Goal: Task Accomplishment & Management: Complete application form

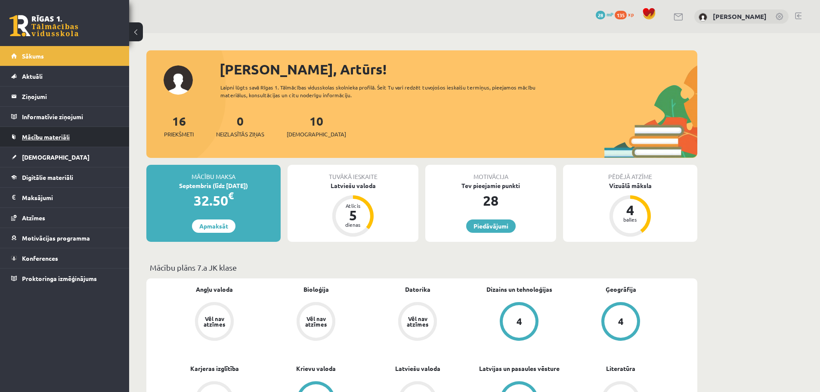
click at [30, 133] on link "Mācību materiāli" at bounding box center [64, 137] width 107 height 20
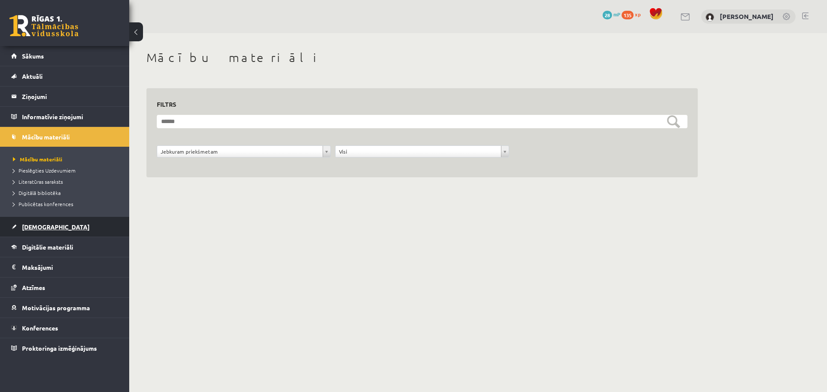
click at [42, 229] on span "[DEMOGRAPHIC_DATA]" at bounding box center [56, 227] width 68 height 8
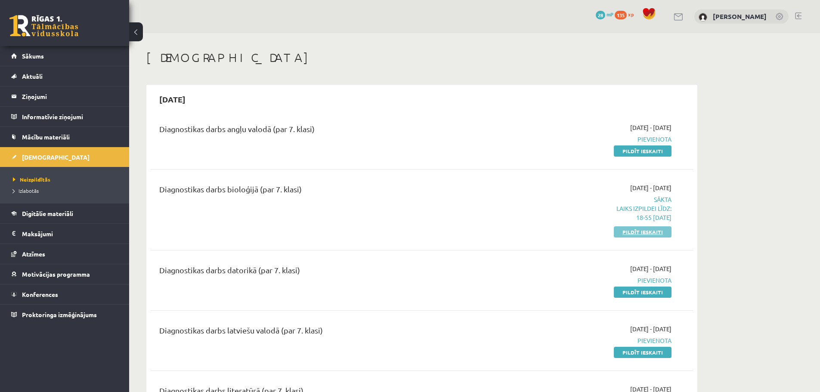
click at [627, 229] on link "Pildīt ieskaiti" at bounding box center [643, 231] width 58 height 11
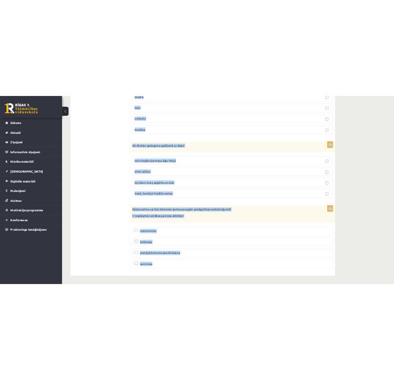
scroll to position [4724, 0]
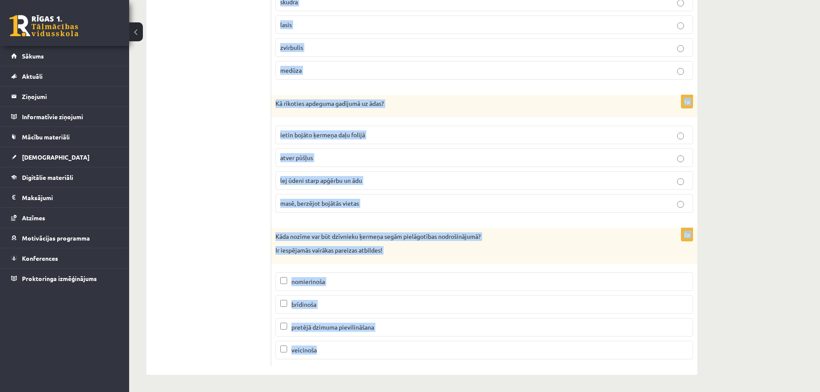
drag, startPoint x: 275, startPoint y: 126, endPoint x: 498, endPoint y: 401, distance: 353.9
copy form "Ko nodrošina attēlā redzamās šūnas? iespēju uzņemt ogļskābo gāzi uzņem organisk…"
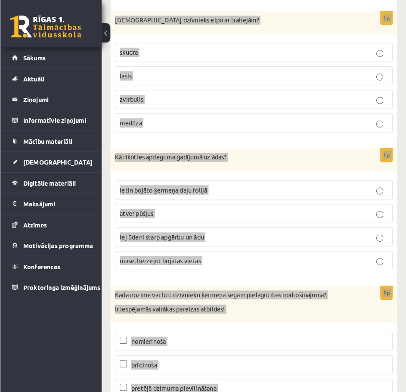
scroll to position [4699, 0]
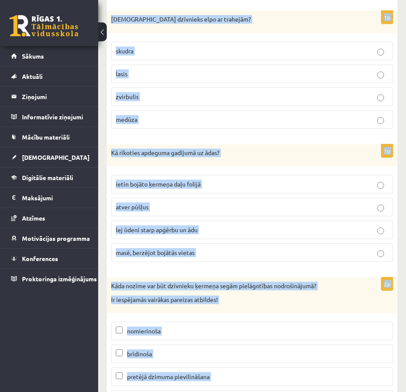
click at [177, 151] on p "Kā rīkoties apdeguma gadījumā uz ādas?" at bounding box center [230, 153] width 239 height 9
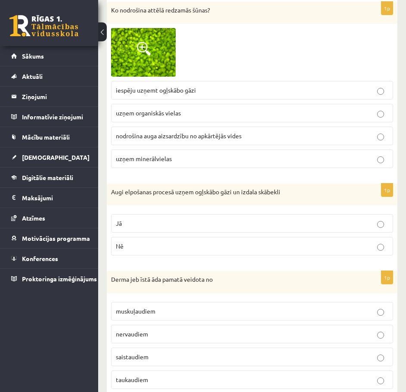
scroll to position [0, 0]
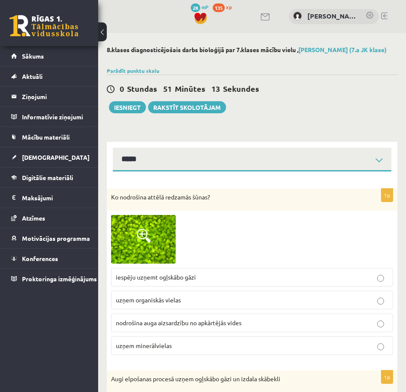
click at [147, 239] on span at bounding box center [144, 236] width 14 height 14
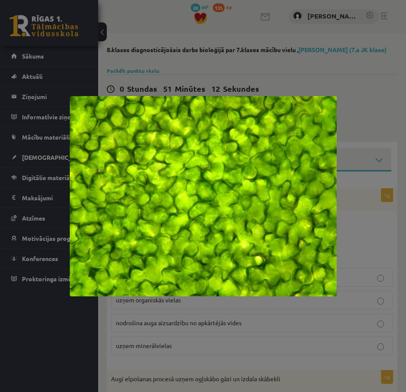
drag, startPoint x: 382, startPoint y: 249, endPoint x: 368, endPoint y: 246, distance: 14.6
click at [381, 249] on div at bounding box center [203, 196] width 406 height 392
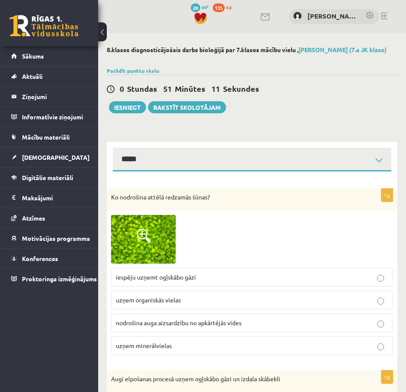
click at [159, 227] on img at bounding box center [143, 239] width 65 height 49
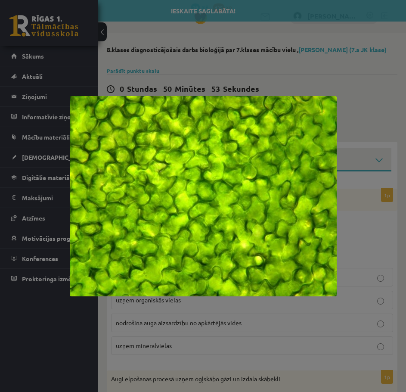
click at [280, 48] on div at bounding box center [203, 196] width 406 height 392
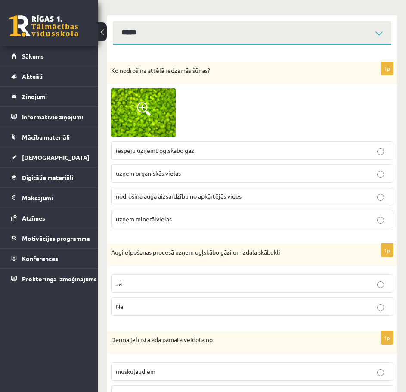
scroll to position [129, 0]
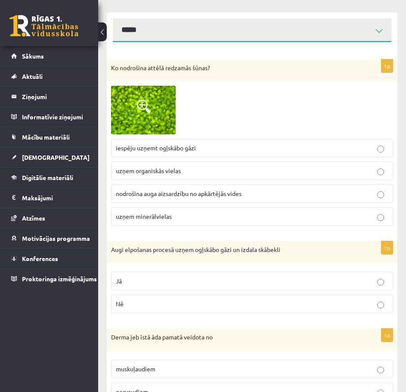
click at [222, 145] on p "iespēju uzņemt ogļskābo gāzi" at bounding box center [252, 147] width 273 height 9
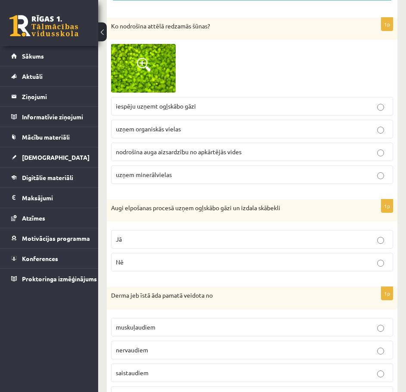
scroll to position [172, 0]
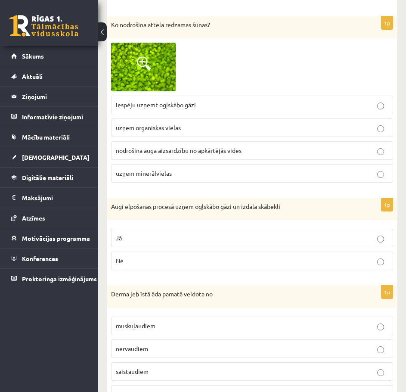
click at [236, 210] on p "Augi elpošanas procesā uzņem ogļskābo gāzi un izdala skābekli" at bounding box center [230, 206] width 239 height 9
click at [287, 236] on p "Jā" at bounding box center [252, 237] width 273 height 9
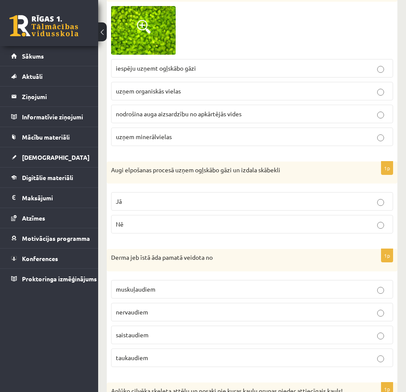
scroll to position [215, 0]
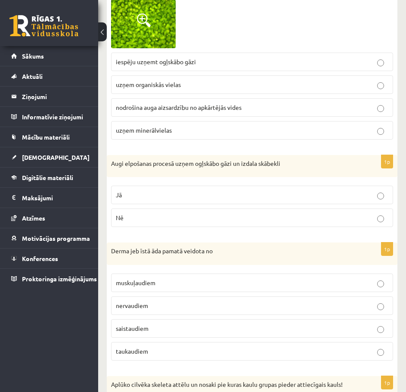
click at [310, 323] on label "saistaudiem" at bounding box center [252, 328] width 282 height 19
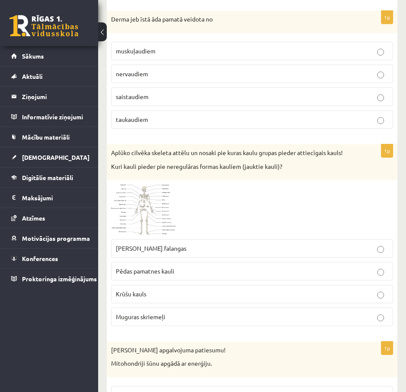
scroll to position [474, 0]
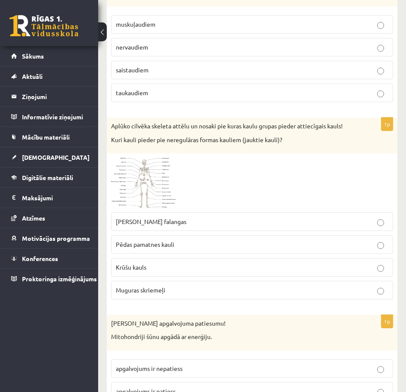
click at [154, 172] on img at bounding box center [143, 183] width 65 height 50
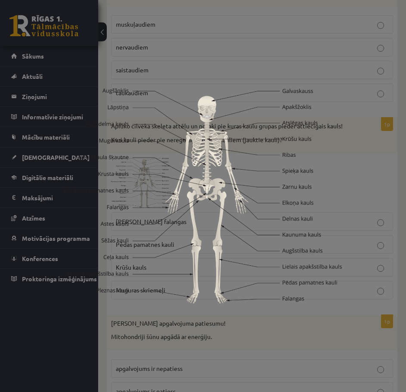
click at [370, 185] on div at bounding box center [203, 196] width 406 height 392
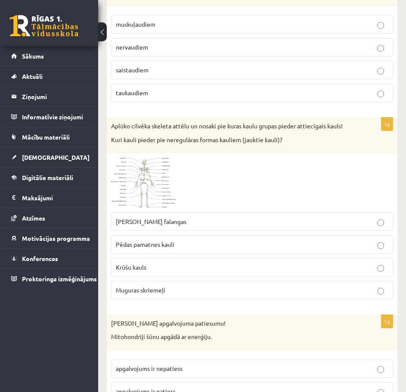
click at [204, 287] on p "Muguras skriemeļi" at bounding box center [252, 289] width 273 height 9
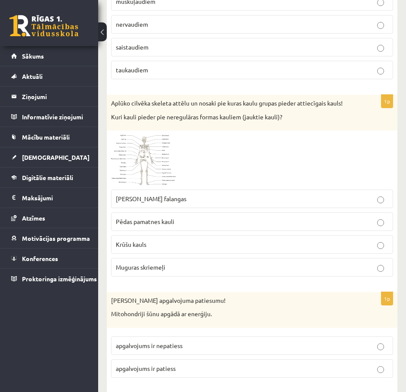
scroll to position [560, 0]
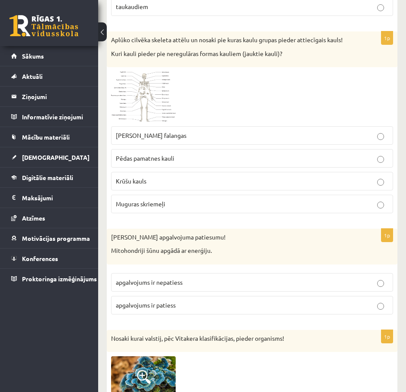
click at [187, 304] on p "apgalvojums ir patiess" at bounding box center [252, 305] width 273 height 9
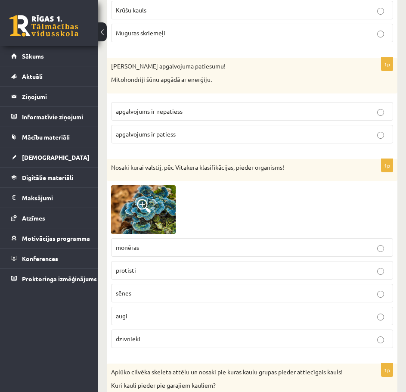
scroll to position [732, 0]
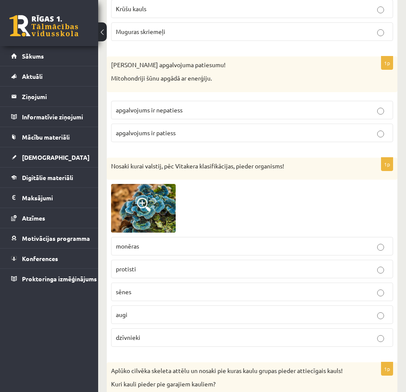
click at [192, 294] on p "sēnes" at bounding box center [252, 291] width 273 height 9
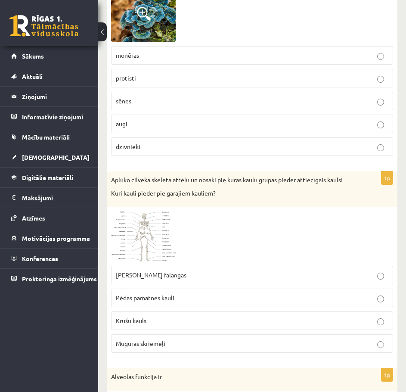
scroll to position [947, 0]
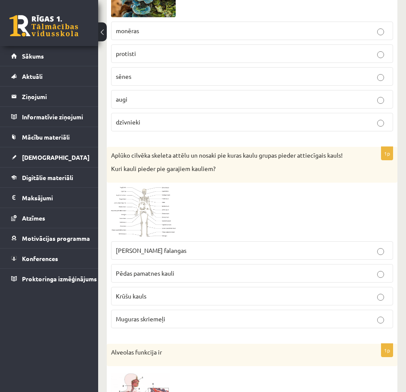
click at [335, 256] on label "Rokas pirkstu falangas" at bounding box center [252, 250] width 282 height 19
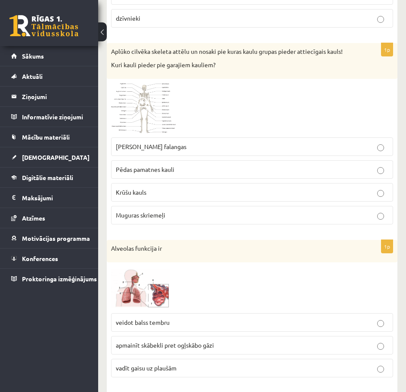
scroll to position [1076, 0]
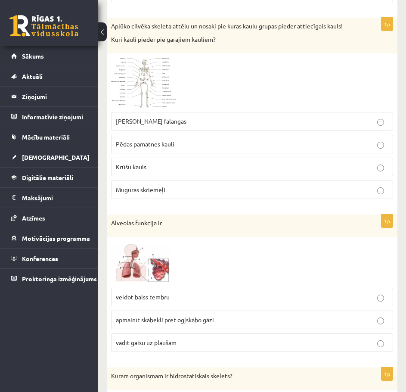
click at [155, 271] on img at bounding box center [143, 262] width 65 height 42
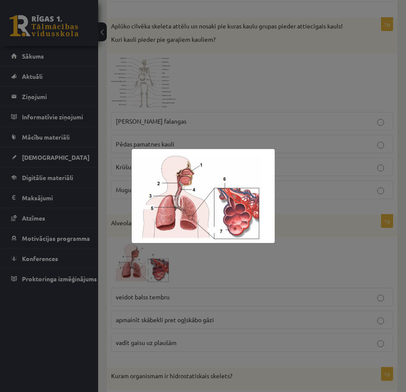
click at [267, 269] on div at bounding box center [203, 196] width 406 height 392
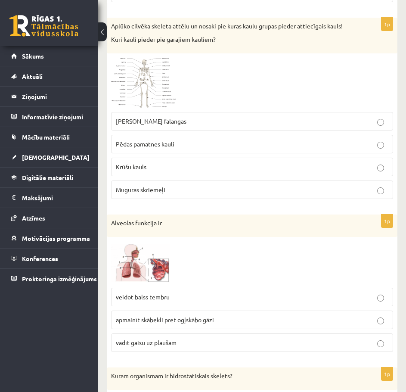
click at [245, 319] on p "apmainīt skābekli pret ogļskābo gāzi" at bounding box center [252, 319] width 273 height 9
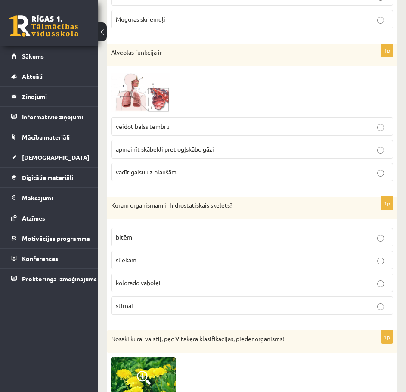
scroll to position [1249, 0]
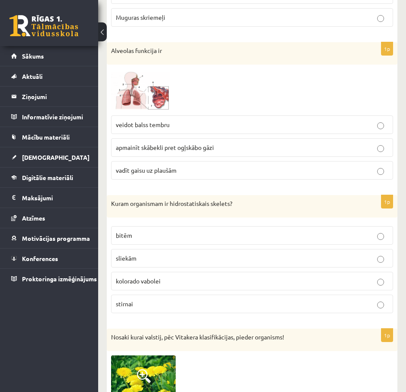
click at [216, 257] on p "sliekām" at bounding box center [252, 258] width 273 height 9
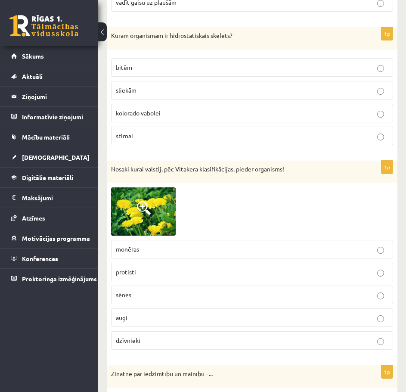
scroll to position [1421, 0]
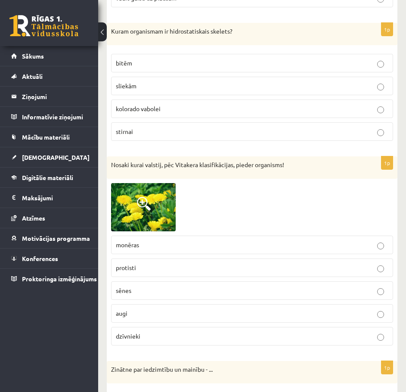
click at [154, 314] on p "augi" at bounding box center [252, 313] width 273 height 9
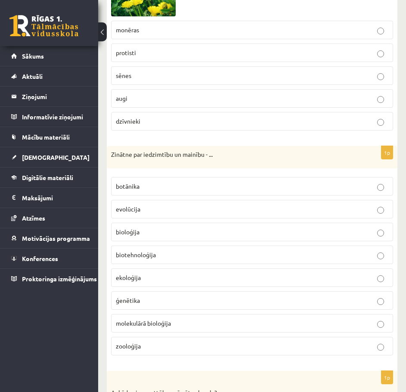
scroll to position [1636, 0]
click at [223, 296] on p "ģenētika" at bounding box center [252, 299] width 273 height 9
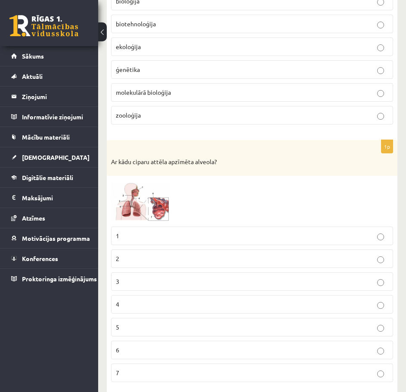
scroll to position [1895, 0]
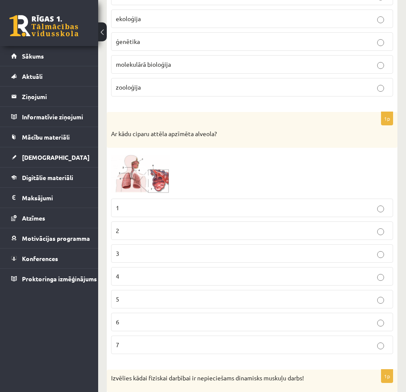
click at [146, 176] on span at bounding box center [144, 173] width 14 height 14
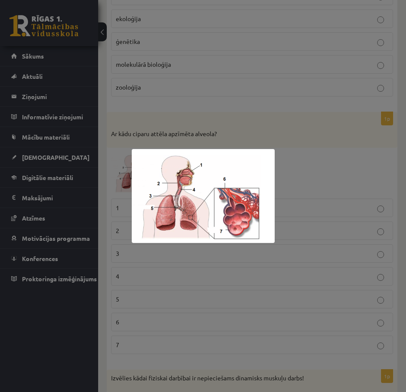
click at [317, 279] on div at bounding box center [203, 196] width 406 height 392
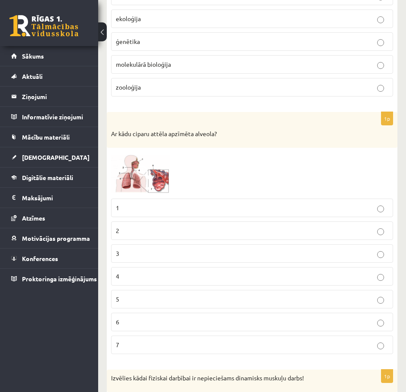
click at [311, 343] on p "7" at bounding box center [252, 344] width 273 height 9
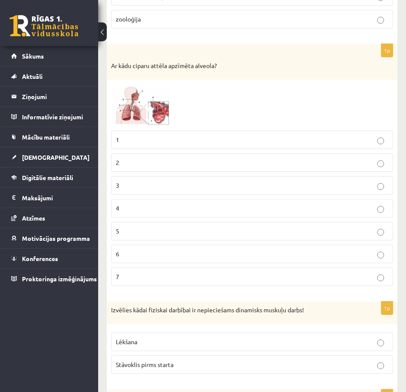
scroll to position [2110, 0]
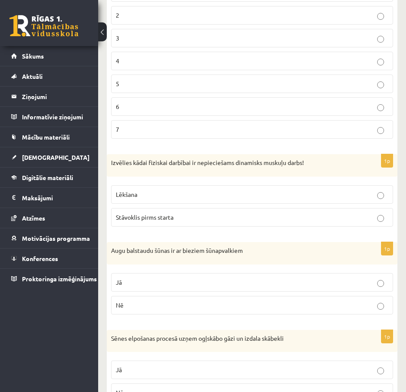
click at [293, 197] on p "Lēkšana" at bounding box center [252, 194] width 273 height 9
click at [260, 280] on p "Jā" at bounding box center [252, 282] width 273 height 9
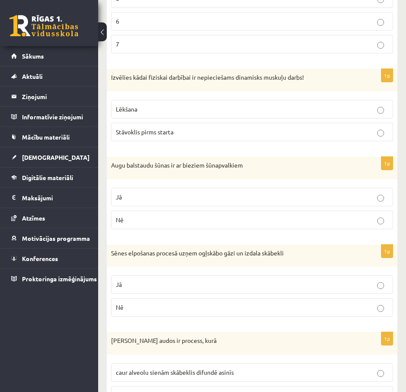
scroll to position [2196, 0]
click at [280, 310] on p "Nē" at bounding box center [252, 306] width 273 height 9
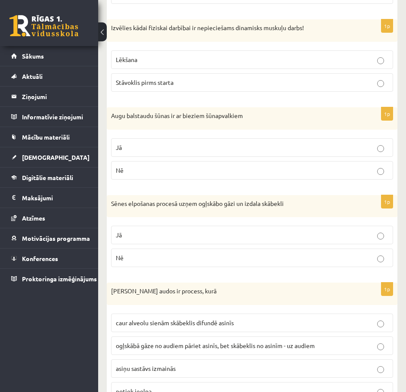
scroll to position [2282, 0]
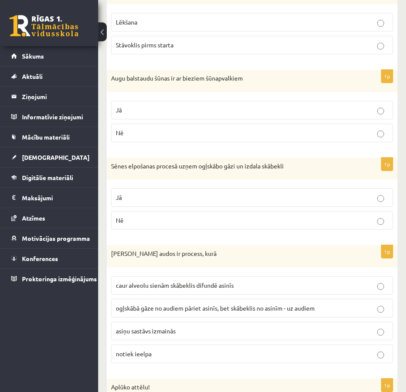
click at [225, 283] on span "caur alveolu sienām skābeklis difundē asinīs" at bounding box center [175, 285] width 118 height 8
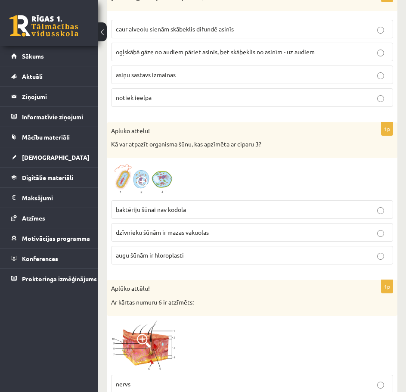
scroll to position [2540, 0]
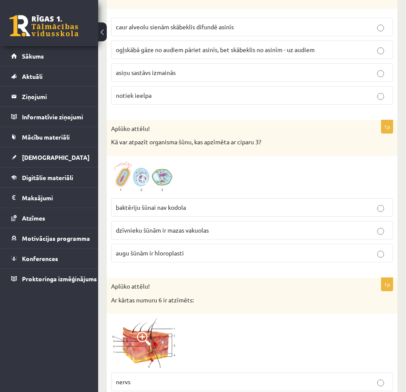
click at [157, 176] on img at bounding box center [143, 177] width 65 height 34
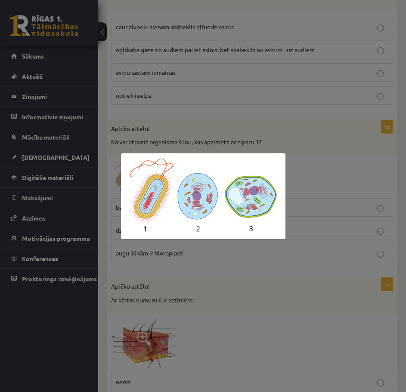
click at [347, 197] on div at bounding box center [203, 196] width 406 height 392
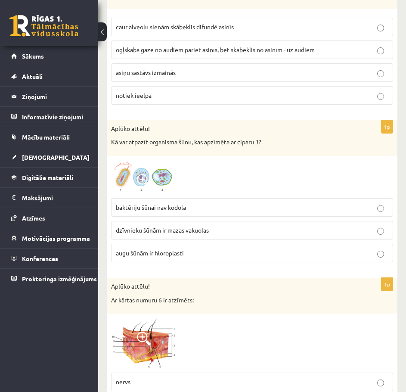
click at [209, 246] on label "augu šūnām ir hloroplasti" at bounding box center [252, 253] width 282 height 19
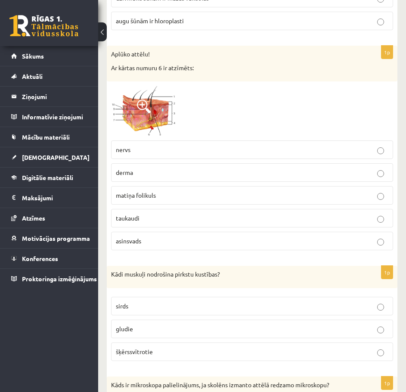
scroll to position [2799, 0]
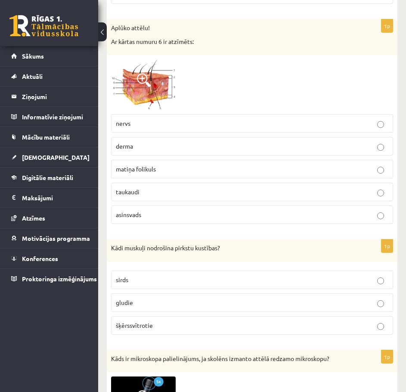
click at [289, 218] on p "asinsvads" at bounding box center [252, 214] width 273 height 9
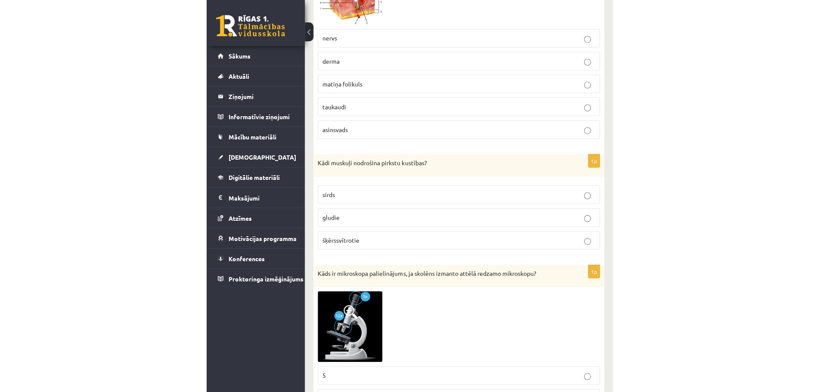
scroll to position [2885, 0]
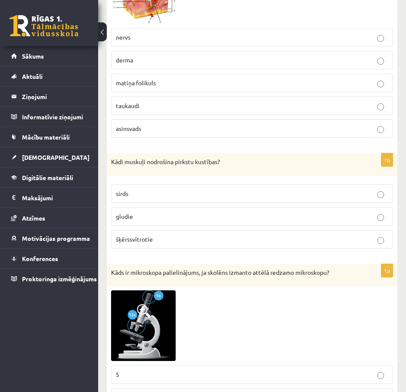
click at [264, 237] on p "šķērssvītrotie" at bounding box center [252, 239] width 273 height 9
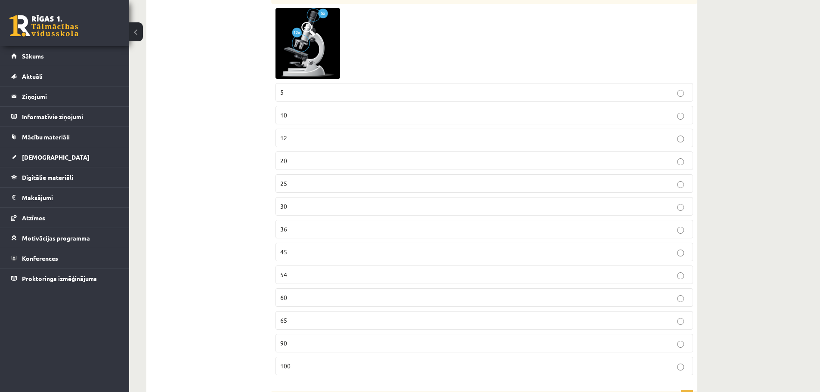
scroll to position [3143, 0]
click at [321, 142] on label "12" at bounding box center [485, 136] width 418 height 19
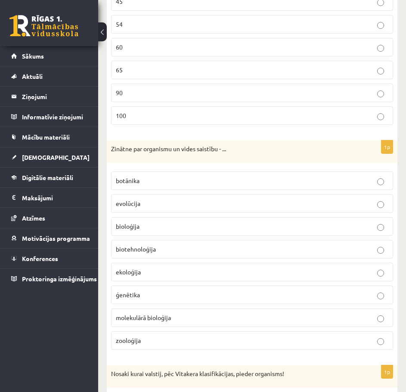
scroll to position [3421, 0]
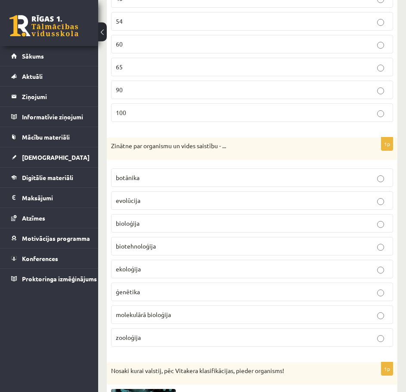
click at [301, 271] on p "ekoloģija" at bounding box center [252, 268] width 273 height 9
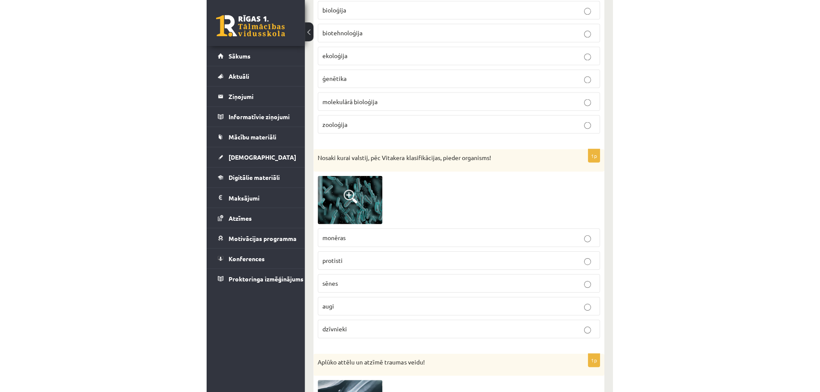
scroll to position [3636, 0]
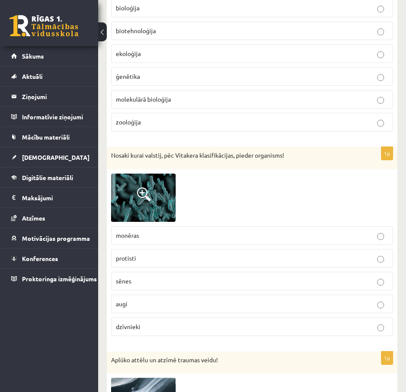
drag, startPoint x: 130, startPoint y: 198, endPoint x: 120, endPoint y: 202, distance: 11.6
click at [120, 202] on img at bounding box center [143, 198] width 65 height 48
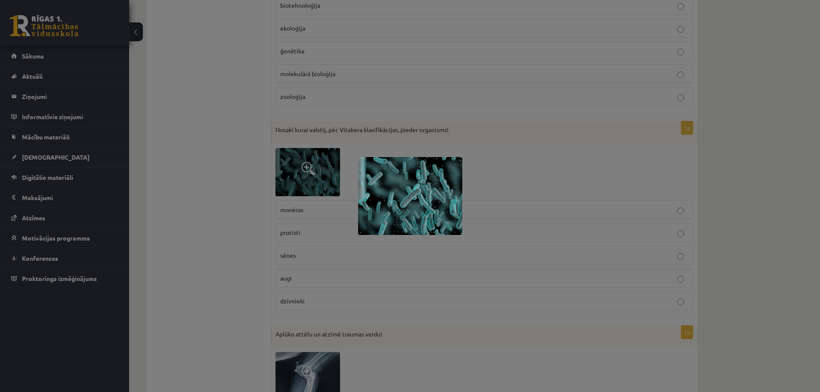
click at [463, 105] on div at bounding box center [410, 196] width 820 height 392
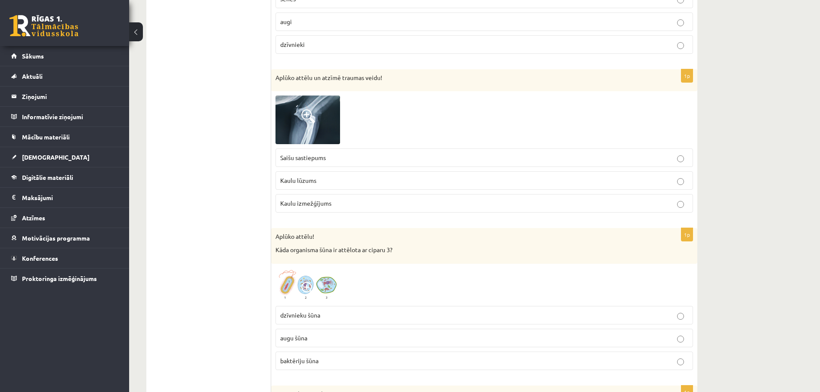
scroll to position [3894, 0]
click at [308, 283] on span at bounding box center [308, 287] width 14 height 14
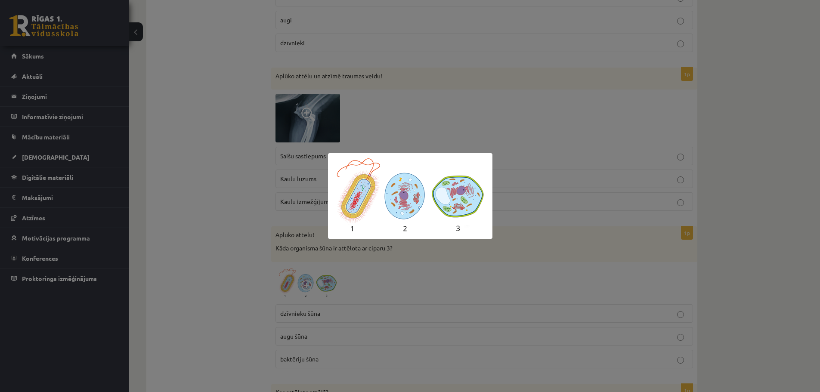
click at [391, 288] on div at bounding box center [410, 196] width 820 height 392
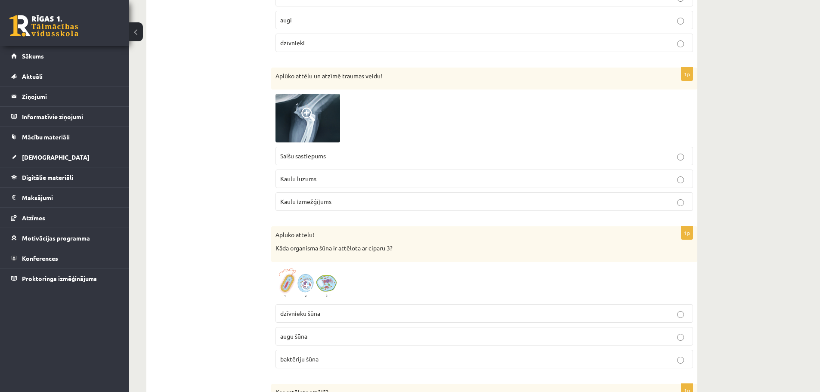
click at [345, 333] on p "augu šūna" at bounding box center [484, 336] width 408 height 9
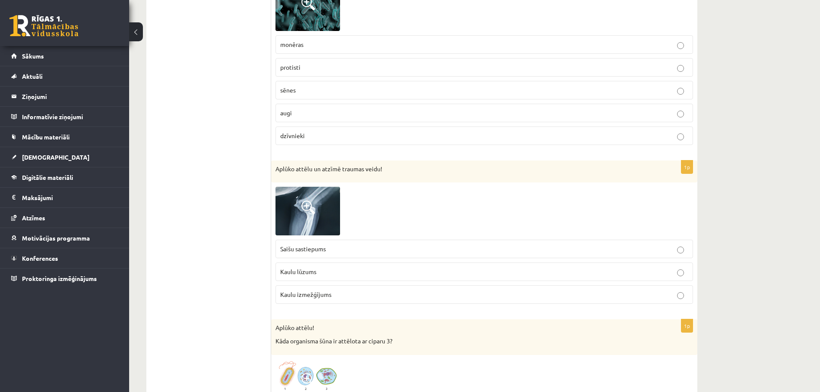
scroll to position [3808, 0]
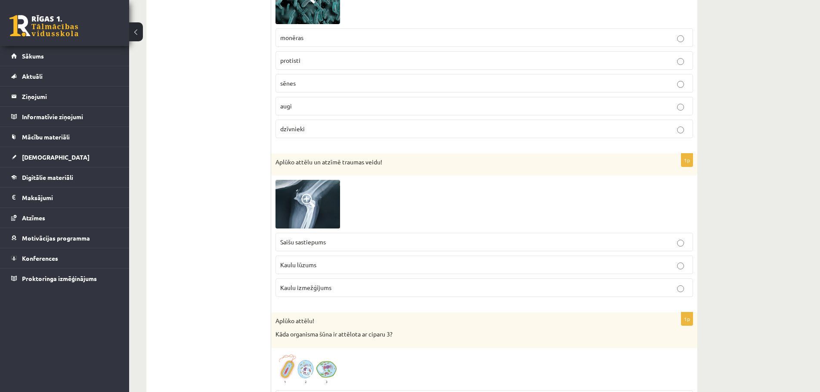
click at [344, 269] on p "Kaulu lūzums" at bounding box center [484, 265] width 408 height 9
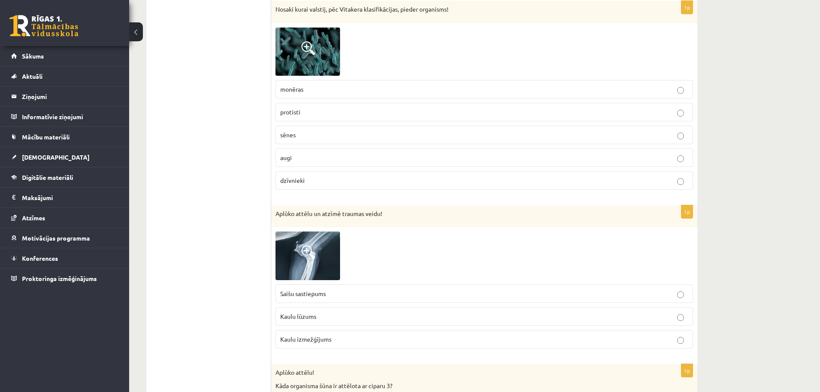
scroll to position [3722, 0]
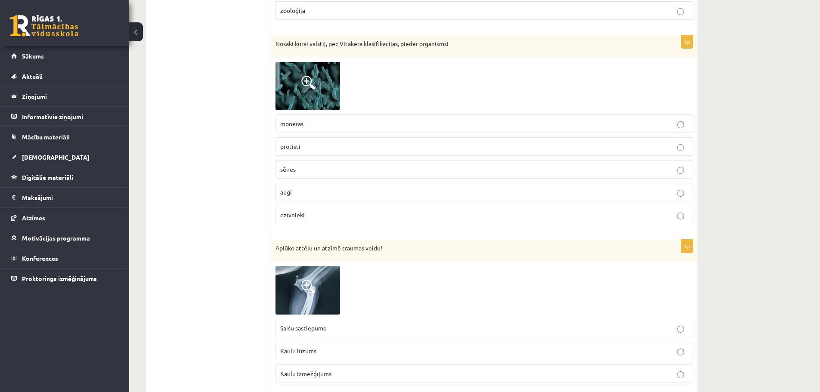
click at [313, 152] on label "protisti" at bounding box center [485, 146] width 418 height 19
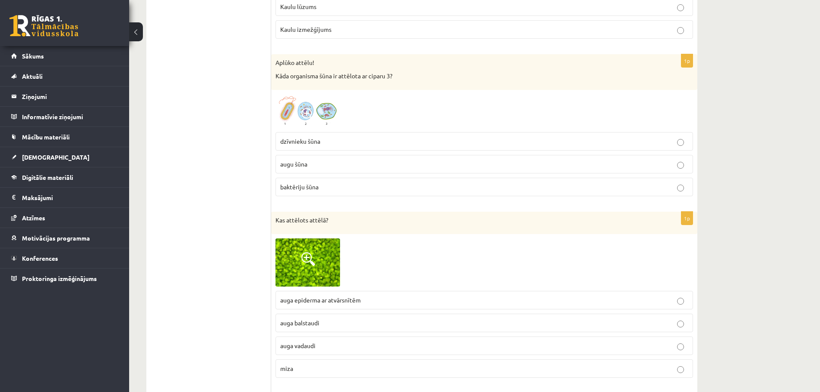
scroll to position [4110, 0]
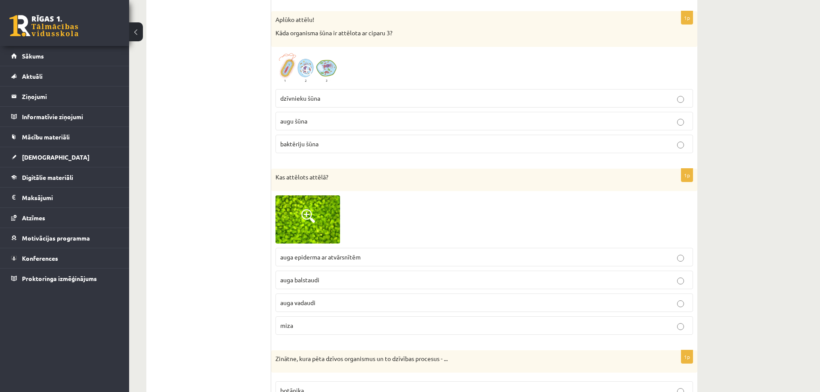
click at [385, 260] on p "auga epiderma ar atvārsnītēm" at bounding box center [484, 257] width 408 height 9
click at [374, 282] on p "auga balstaudi" at bounding box center [484, 280] width 408 height 9
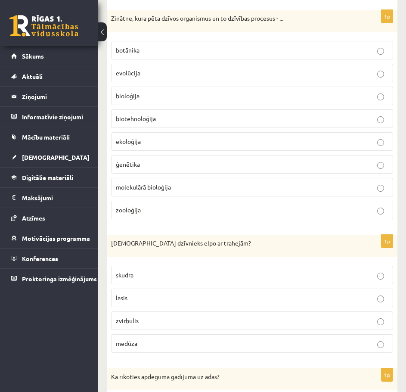
scroll to position [4444, 0]
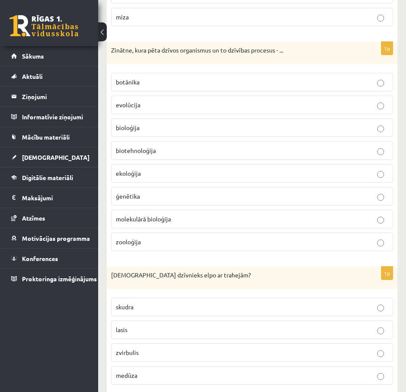
click at [232, 172] on p "ekoloģija" at bounding box center [252, 173] width 273 height 9
click at [237, 129] on p "bioloģija" at bounding box center [252, 127] width 273 height 9
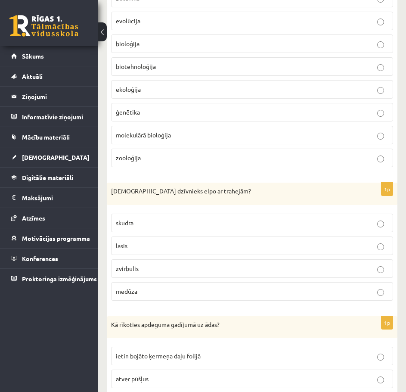
scroll to position [4530, 0]
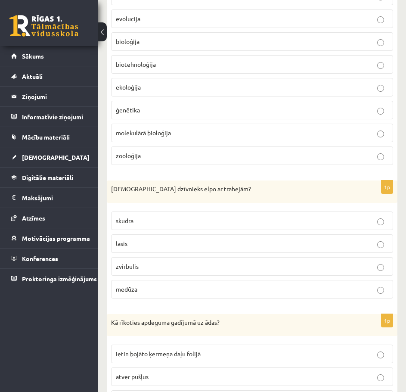
click at [254, 220] on p "skudra" at bounding box center [252, 220] width 273 height 9
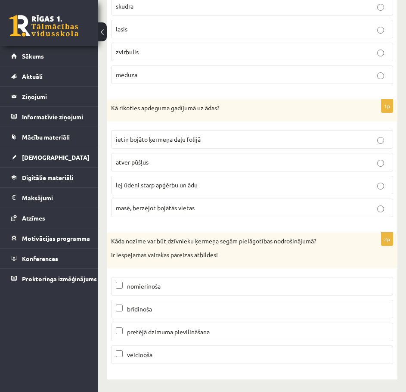
scroll to position [4745, 0]
click at [242, 186] on p "lej ūdeni starp apģērbu un ādu" at bounding box center [252, 184] width 273 height 9
click at [294, 304] on label "brīdinoša" at bounding box center [252, 308] width 282 height 19
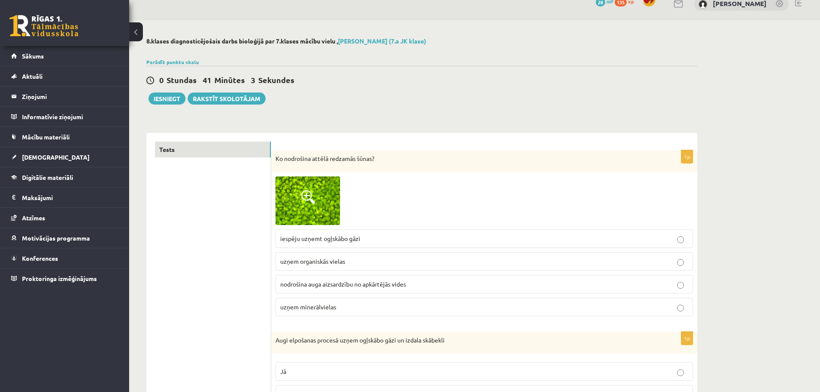
scroll to position [0, 0]
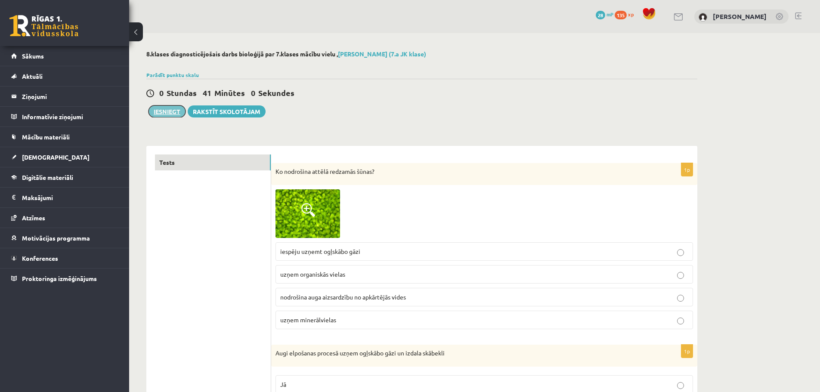
click at [167, 112] on button "Iesniegt" at bounding box center [167, 111] width 37 height 12
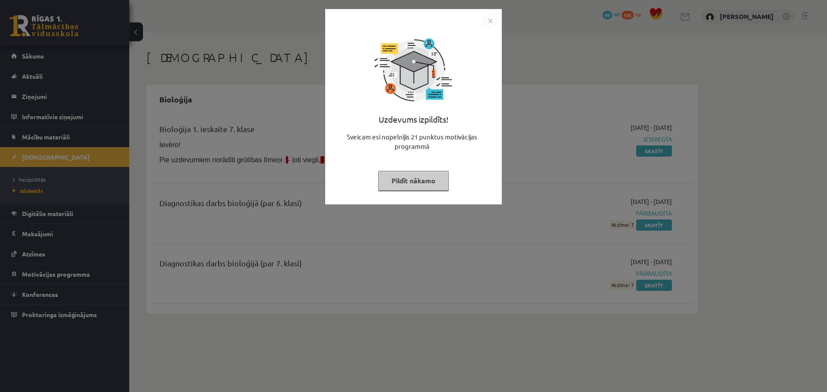
click at [413, 183] on button "Pildīt nākamo" at bounding box center [413, 181] width 71 height 20
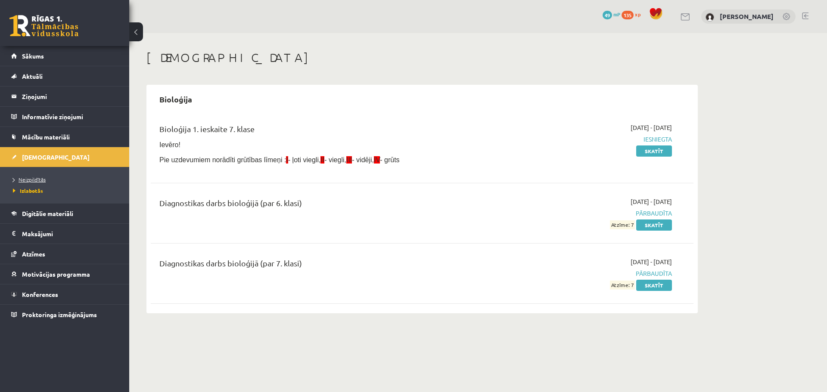
click at [22, 180] on span "Neizpildītās" at bounding box center [29, 179] width 33 height 7
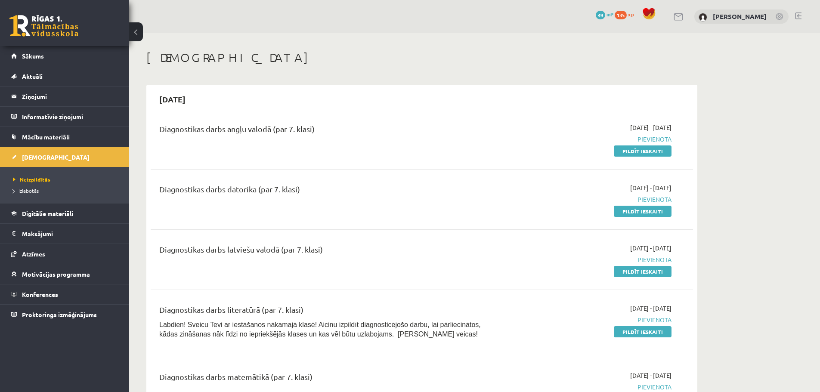
drag, startPoint x: 203, startPoint y: 96, endPoint x: 147, endPoint y: 99, distance: 56.5
click at [147, 99] on div "2025-09-07 Diagnostikas darbs angļu valodā (par 7. klasi) 2025-09-01 - 2025-09-…" at bounding box center [421, 256] width 551 height 343
click at [208, 133] on div "Diagnostikas darbs angļu valodā (par 7. klasi)" at bounding box center [327, 131] width 337 height 16
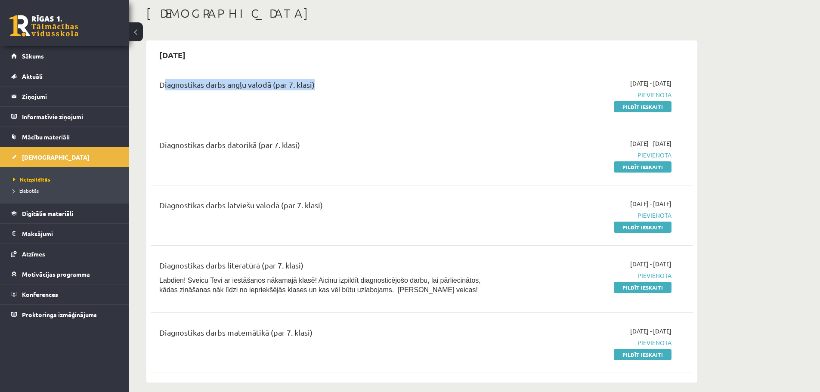
scroll to position [43, 0]
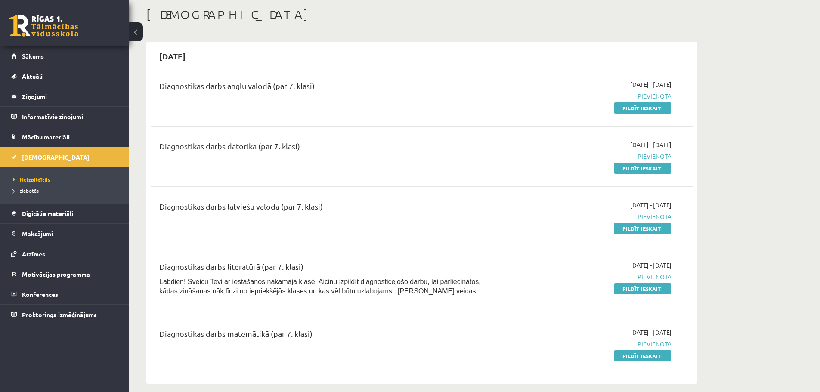
click at [194, 53] on h2 "2025-09-07" at bounding box center [172, 56] width 43 height 20
click at [194, 53] on h2 "[DATE]" at bounding box center [172, 56] width 43 height 20
click at [351, 279] on span "Labdien! Sveicu Tevi ar iestāšanos nākamajā klasē! Aicinu izpildīt diagnosticēj…" at bounding box center [320, 286] width 322 height 17
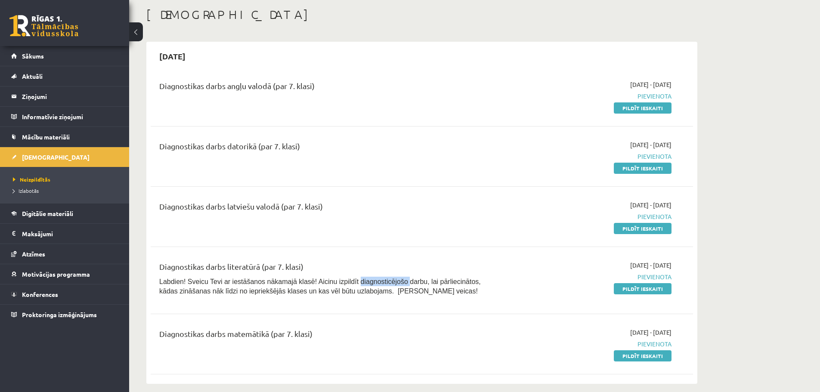
click at [351, 279] on span "Labdien! Sveicu Tevi ar iestāšanos nākamajā klasē! Aicinu izpildīt diagnosticēj…" at bounding box center [320, 286] width 322 height 17
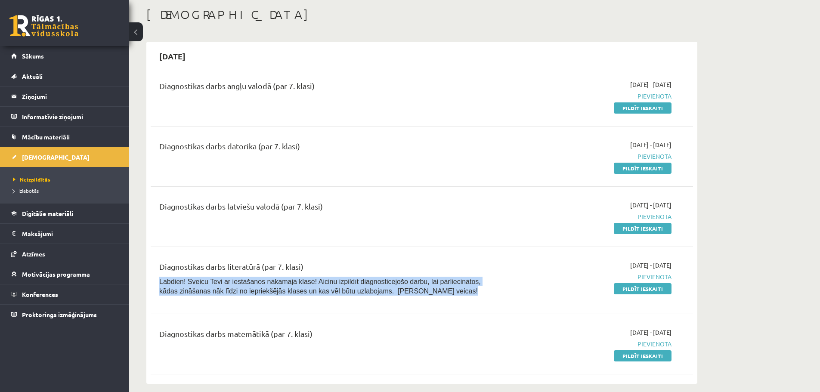
click at [351, 279] on span "Labdien! Sveicu Tevi ar iestāšanos nākamajā klasē! Aicinu izpildīt diagnosticēj…" at bounding box center [320, 286] width 322 height 17
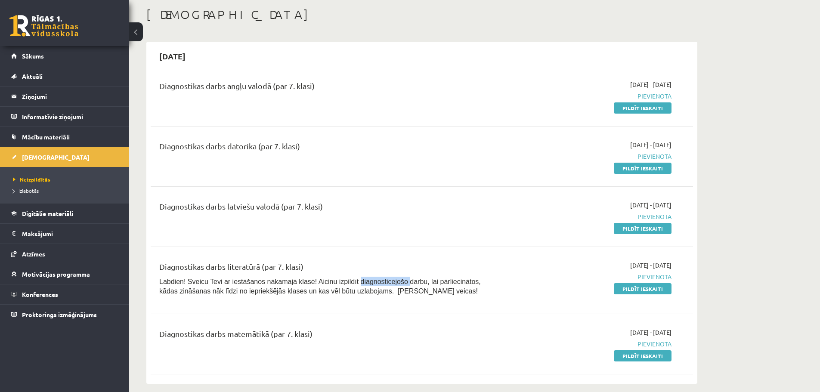
click at [351, 279] on span "Labdien! Sveicu Tevi ar iestāšanos nākamajā klasē! Aicinu izpildīt diagnosticēj…" at bounding box center [320, 286] width 322 height 17
click at [387, 283] on span "Labdien! Sveicu Tevi ar iestāšanos nākamajā klasē! Aicinu izpildīt diagnosticēj…" at bounding box center [320, 286] width 322 height 17
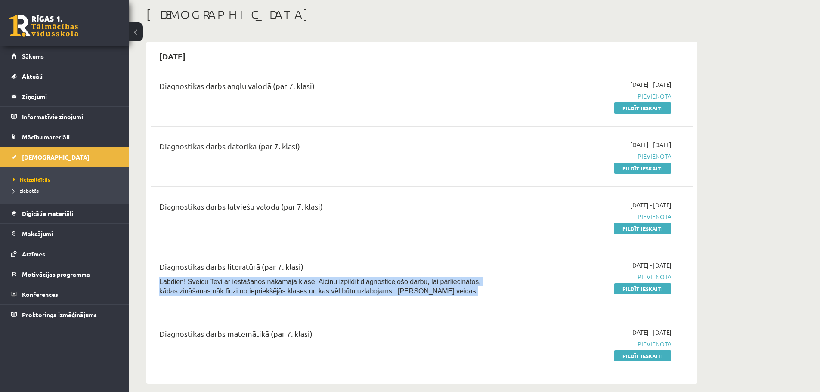
click at [386, 283] on span "Labdien! Sveicu Tevi ar iestāšanos nākamajā klasē! Aicinu izpildīt diagnosticēj…" at bounding box center [320, 286] width 322 height 17
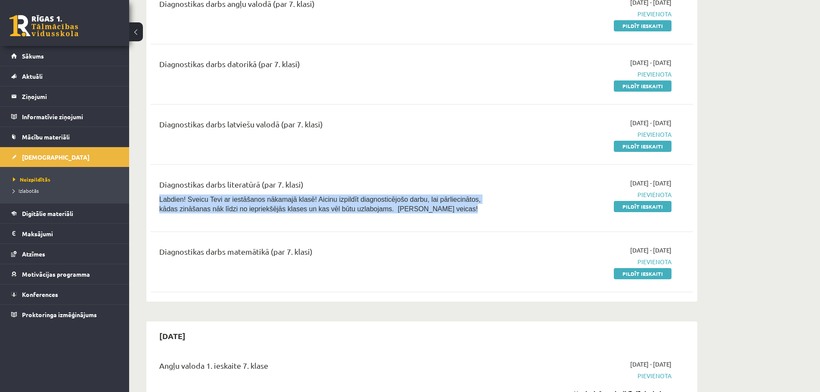
scroll to position [129, 0]
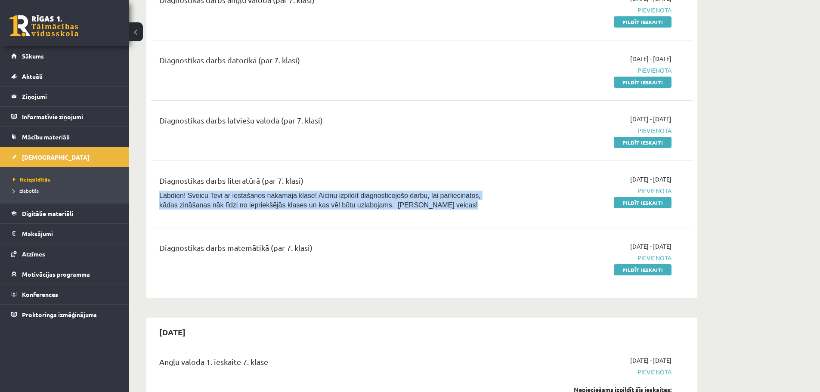
drag, startPoint x: 627, startPoint y: 271, endPoint x: 438, endPoint y: 30, distance: 306.1
click at [627, 271] on link "Pildīt ieskaiti" at bounding box center [643, 269] width 58 height 11
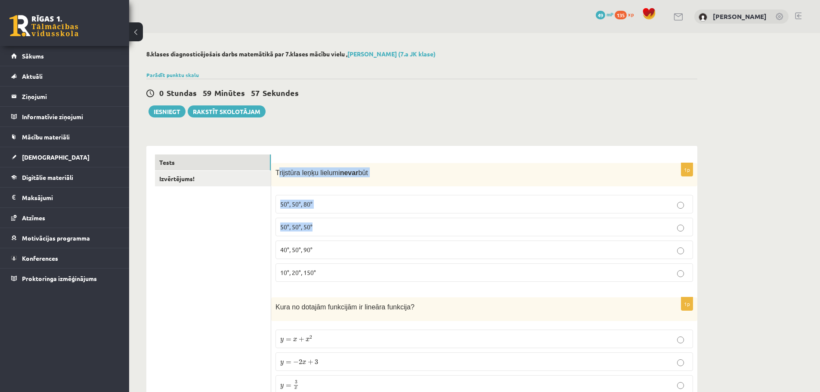
drag, startPoint x: 277, startPoint y: 169, endPoint x: 343, endPoint y: 174, distance: 65.7
click at [388, 236] on div "1p Trijstūra leņķu lielumi nevar būt 50°, 50°, 80° 50°, 50°, 50° 40°, 50°, 90° …" at bounding box center [484, 226] width 426 height 126
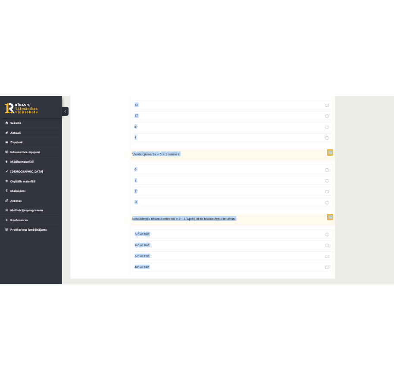
scroll to position [3960, 0]
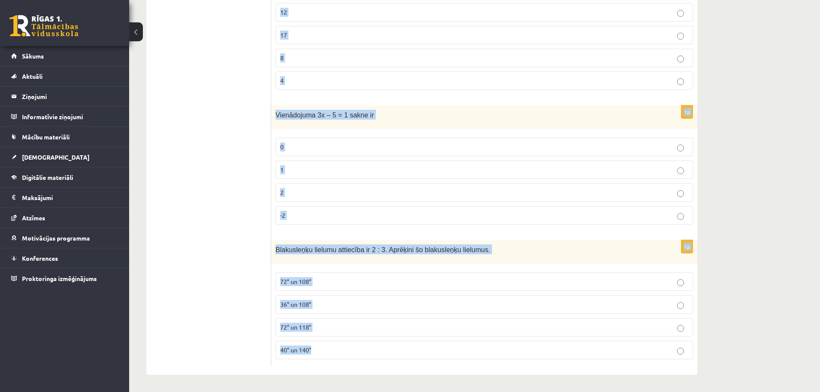
drag, startPoint x: 275, startPoint y: 171, endPoint x: 364, endPoint y: 394, distance: 240.0
copy form "Trijstūra leņķu lielumi nevar būt 50°, 50°, 80° 50°, 50°, 50° 40°, 50°, 90° 10°…"
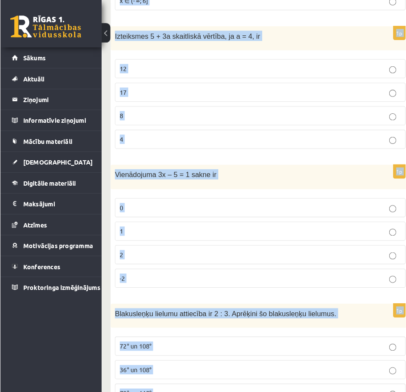
scroll to position [3950, 0]
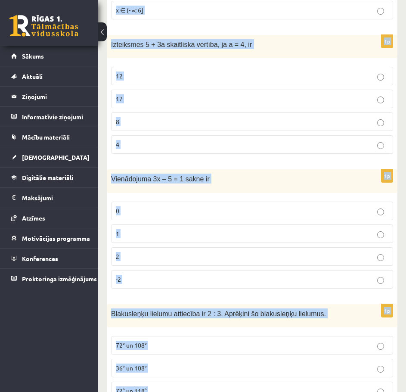
click at [215, 41] on span "Izteiksmes 5 + 3a skaitliskā vērtība, ja a = 4, ir" at bounding box center [181, 44] width 141 height 7
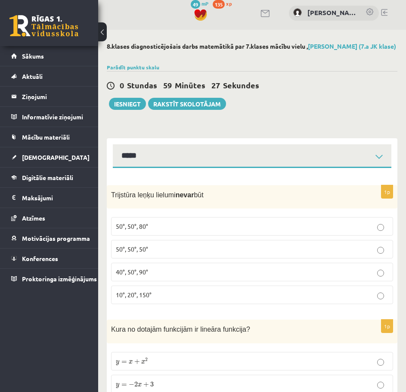
scroll to position [0, 0]
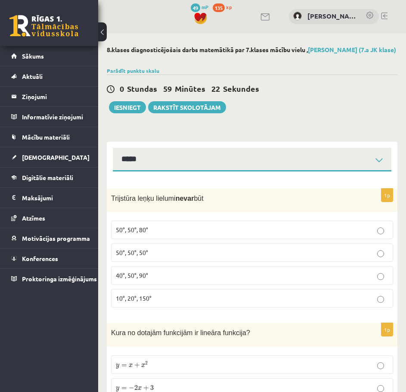
click at [159, 233] on label "50°, 50°, 80°" at bounding box center [252, 229] width 282 height 19
click at [168, 280] on p "40°, 50°, 90°" at bounding box center [252, 275] width 273 height 9
click at [168, 303] on p "10°, 20°, 150°" at bounding box center [252, 298] width 273 height 9
click at [192, 257] on p "50°, 50°, 50°" at bounding box center [252, 252] width 273 height 9
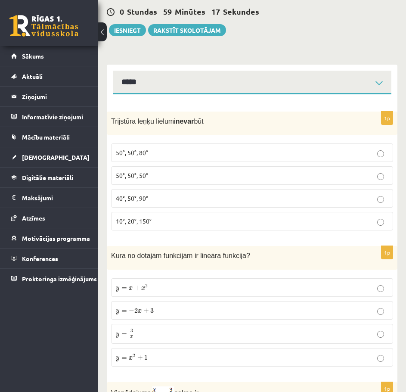
scroll to position [86, 0]
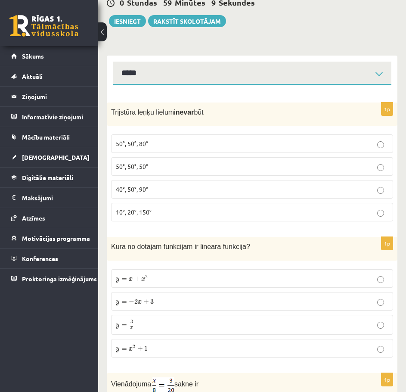
click at [277, 304] on p "y = − 2 x + 3 y = − 2 x + 3" at bounding box center [252, 301] width 273 height 9
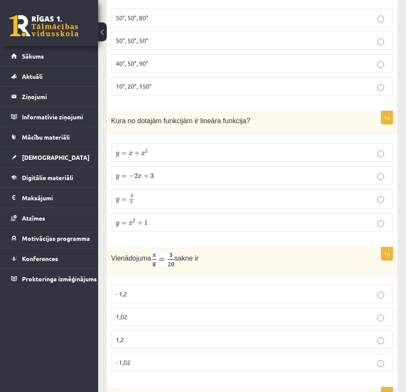
scroll to position [215, 0]
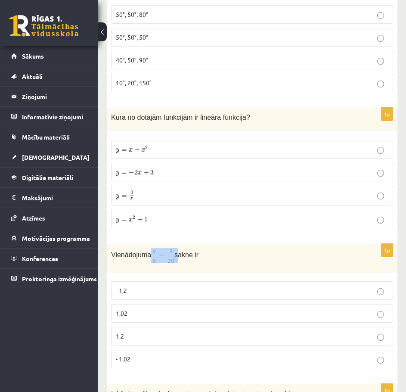
drag, startPoint x: 147, startPoint y: 257, endPoint x: 175, endPoint y: 263, distance: 28.2
click at [175, 263] on p "Vienādojuma sakne ir" at bounding box center [230, 255] width 239 height 15
click at [229, 263] on p "Vienādojuma sakne ir" at bounding box center [230, 255] width 239 height 15
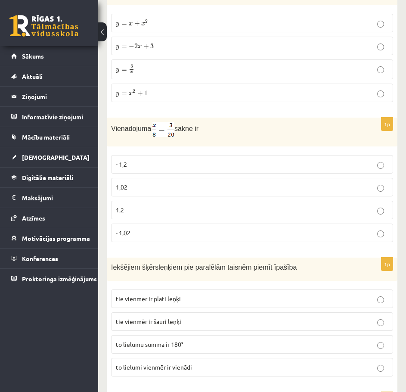
scroll to position [344, 0]
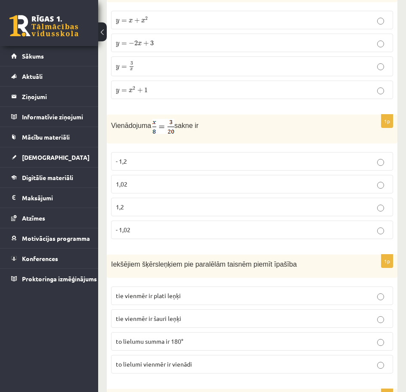
click at [265, 367] on label "to lielumi vienmēr ir vienādi" at bounding box center [252, 364] width 282 height 19
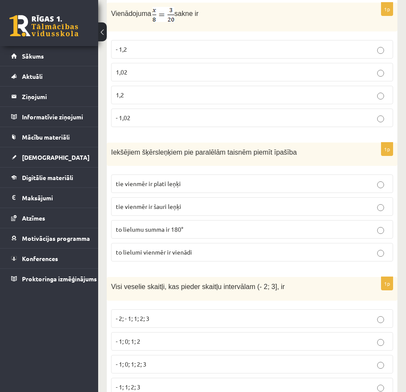
scroll to position [474, 0]
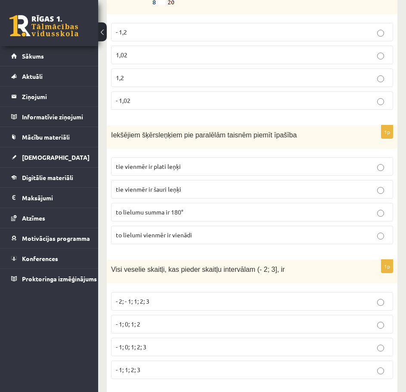
click at [270, 324] on label "- 1; 0; 1; 2" at bounding box center [252, 324] width 282 height 19
click at [273, 351] on p "- 1; 0; 1; 2; 3" at bounding box center [252, 346] width 273 height 9
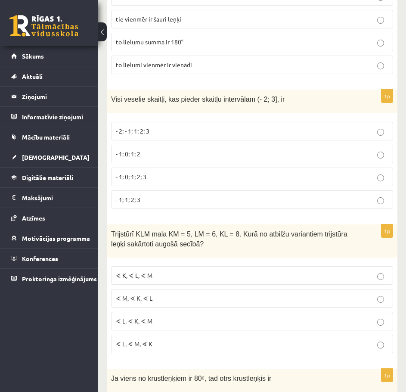
scroll to position [646, 0]
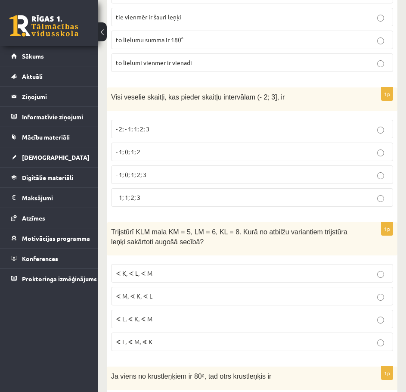
click at [197, 328] on label "∢ L, ∢ K, ∢ M" at bounding box center [252, 319] width 282 height 19
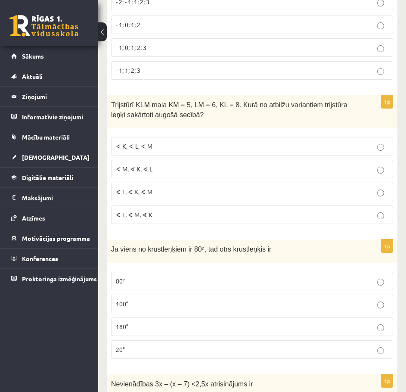
scroll to position [775, 0]
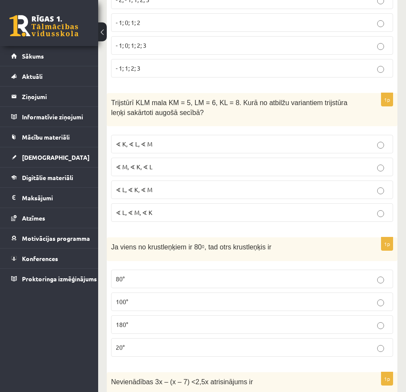
click at [196, 283] on p "80°" at bounding box center [252, 278] width 273 height 9
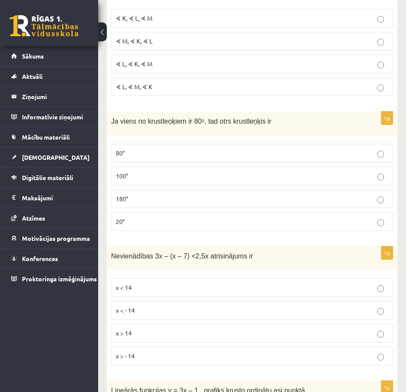
scroll to position [904, 0]
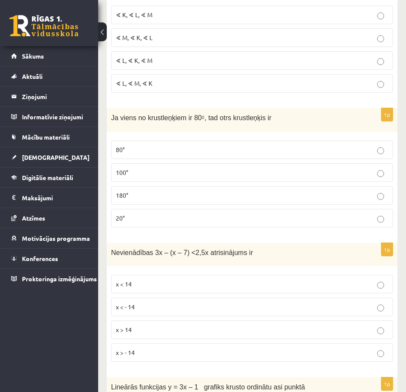
click at [188, 334] on p "x > 14" at bounding box center [252, 329] width 273 height 9
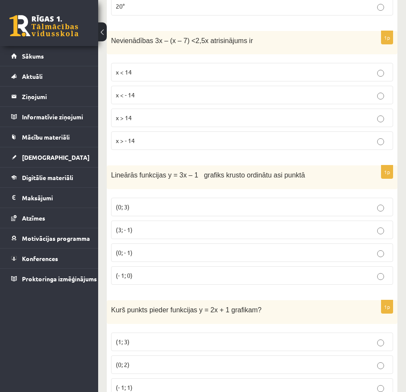
scroll to position [1120, 0]
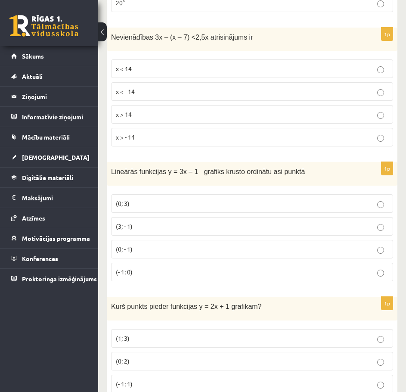
click at [299, 254] on p "(0; - 1)" at bounding box center [252, 249] width 273 height 9
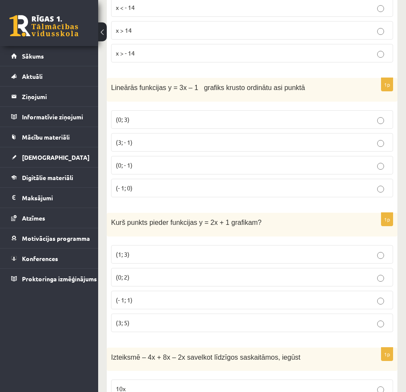
scroll to position [1206, 0]
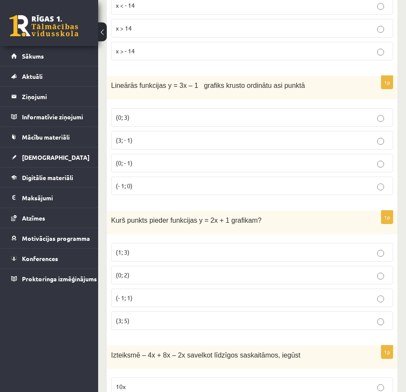
click at [358, 257] on p "(1; 3)" at bounding box center [252, 252] width 273 height 9
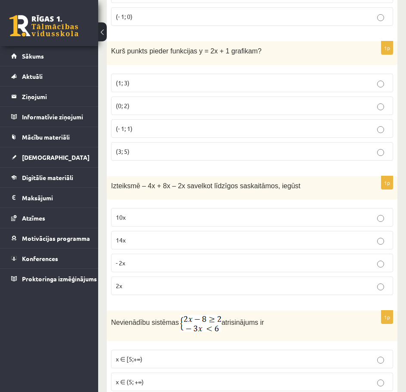
scroll to position [1378, 0]
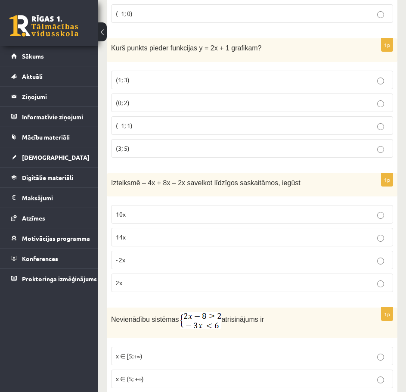
click at [270, 284] on label "2x" at bounding box center [252, 282] width 282 height 19
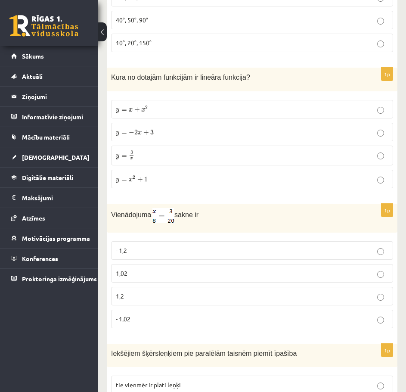
scroll to position [258, 0]
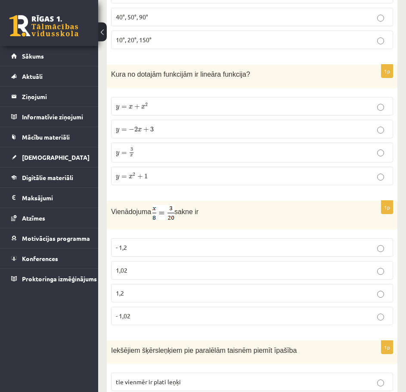
click at [162, 220] on img at bounding box center [163, 212] width 22 height 15
drag, startPoint x: 150, startPoint y: 213, endPoint x: 167, endPoint y: 221, distance: 19.3
click at [167, 220] on p "Vienādojuma sakne ir" at bounding box center [230, 212] width 239 height 15
copy p
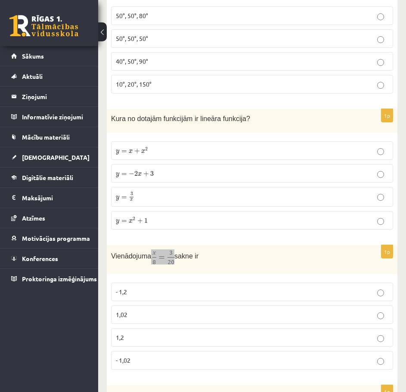
scroll to position [215, 0]
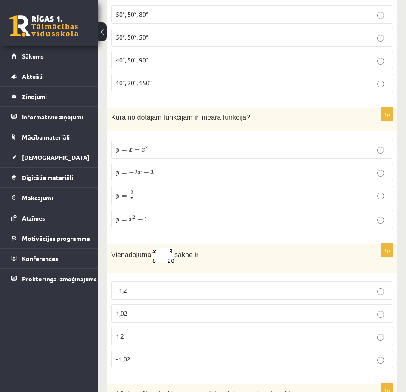
click at [188, 341] on p "1,2" at bounding box center [252, 336] width 273 height 9
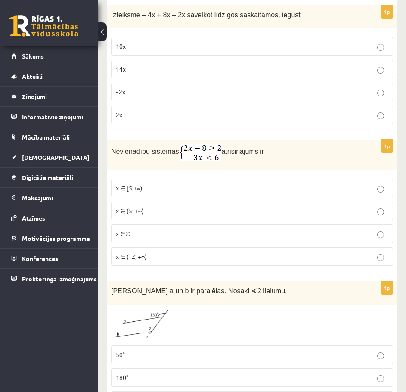
scroll to position [1550, 0]
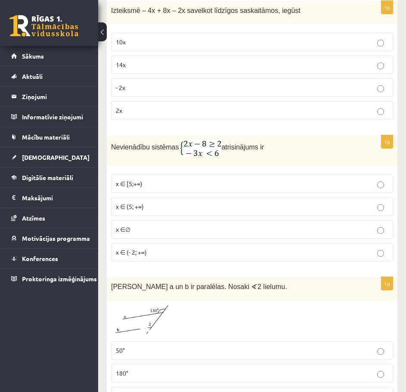
drag, startPoint x: 174, startPoint y: 146, endPoint x: 205, endPoint y: 158, distance: 32.7
click at [205, 158] on div "Nevienādību sistēmas atrisinājums ir" at bounding box center [252, 150] width 291 height 31
click at [282, 188] on p "x ∈ [5;+∞)" at bounding box center [252, 183] width 273 height 9
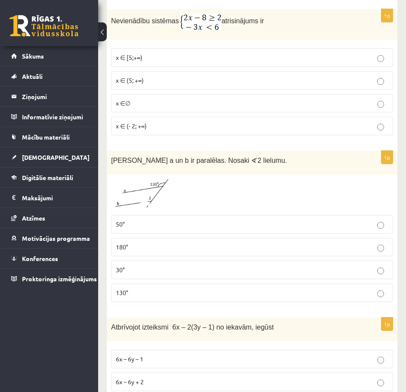
scroll to position [1679, 0]
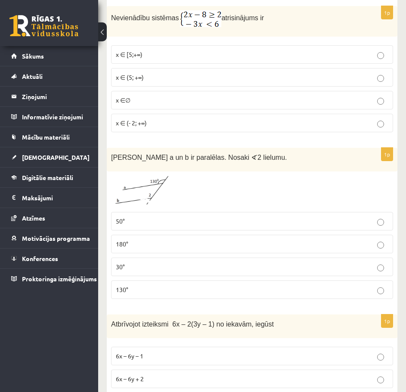
drag, startPoint x: 147, startPoint y: 202, endPoint x: 115, endPoint y: 202, distance: 31.4
click at [115, 203] on img at bounding box center [143, 192] width 65 height 32
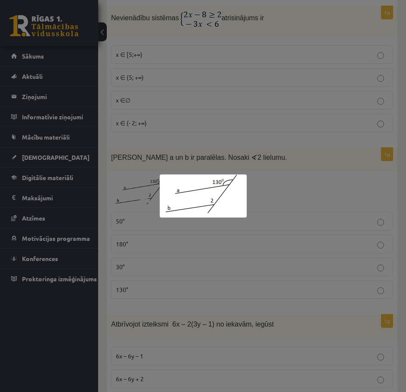
click at [112, 188] on div at bounding box center [203, 196] width 406 height 392
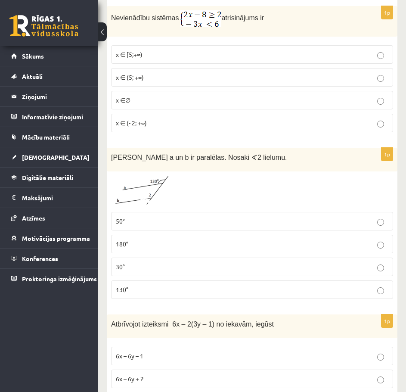
drag, startPoint x: 133, startPoint y: 192, endPoint x: 108, endPoint y: 200, distance: 26.1
click at [108, 200] on div "1p Taisnes a un b ir paralēlas. Nosaki ∢ 2 lielumu. 50° 180° 30° 130°" at bounding box center [252, 227] width 291 height 158
click at [127, 200] on img at bounding box center [143, 192] width 65 height 32
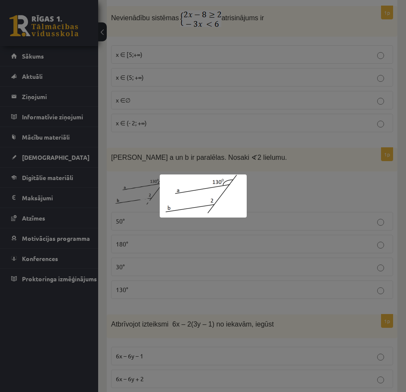
click at [314, 195] on div at bounding box center [203, 196] width 406 height 392
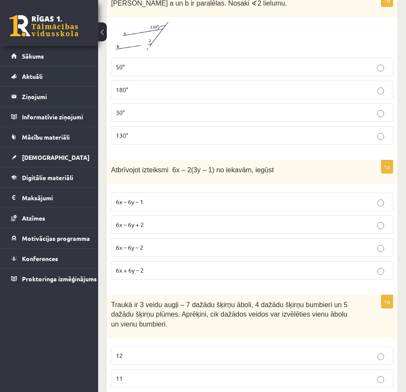
scroll to position [1808, 0]
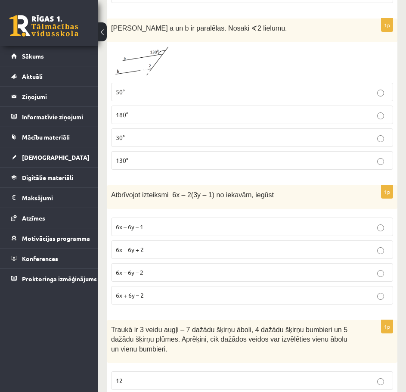
click at [237, 165] on p "130°" at bounding box center [252, 160] width 273 height 9
click at [258, 277] on p "6x – 6y – 2" at bounding box center [252, 272] width 273 height 9
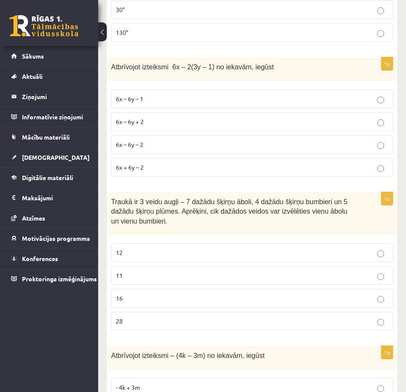
scroll to position [1938, 0]
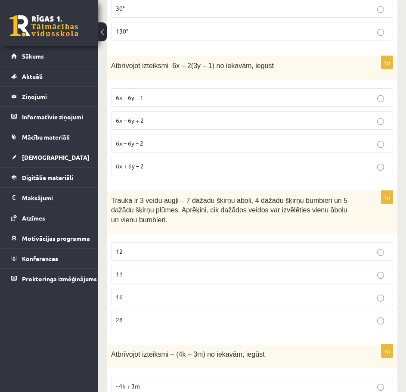
drag, startPoint x: 272, startPoint y: 325, endPoint x: 277, endPoint y: 319, distance: 7.9
click at [272, 324] on p "28" at bounding box center [252, 319] width 273 height 9
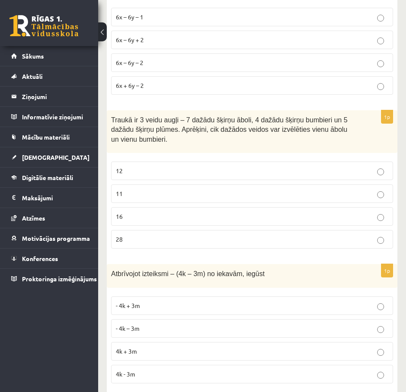
scroll to position [2067, 0]
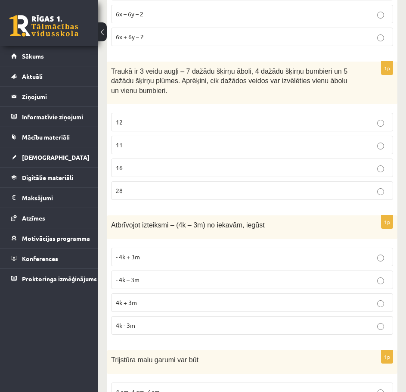
click at [288, 266] on label "- 4k + 3m" at bounding box center [252, 257] width 282 height 19
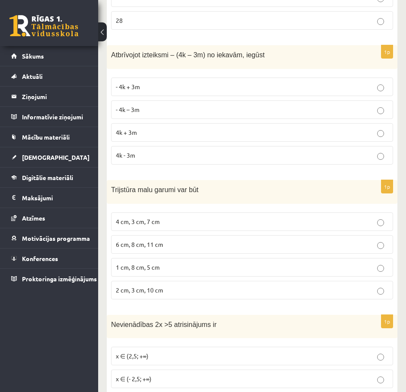
scroll to position [2239, 0]
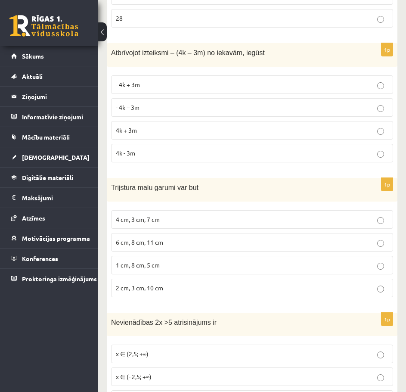
click at [270, 247] on p "6 cm, 8 cm, 11 cm" at bounding box center [252, 242] width 273 height 9
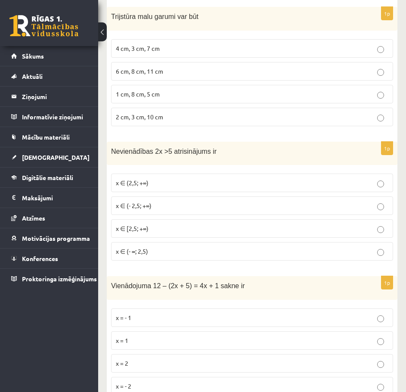
scroll to position [2411, 0]
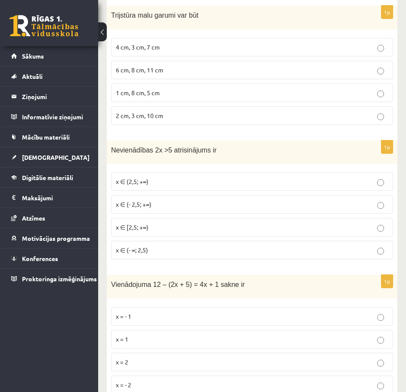
click at [247, 186] on p "x ∈ (2,5; +∞)" at bounding box center [252, 181] width 273 height 9
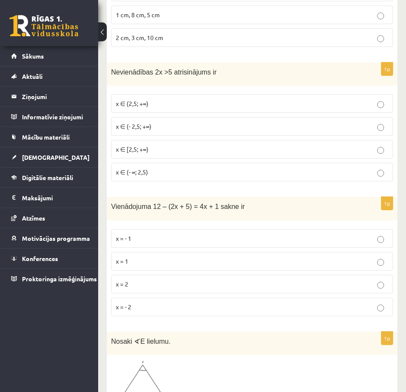
scroll to position [2497, 0]
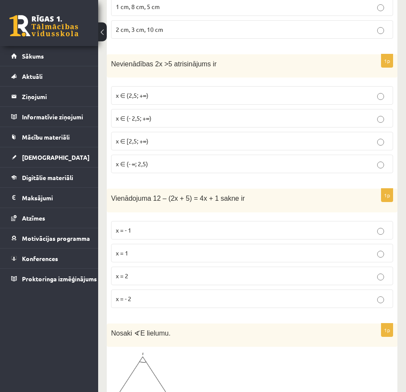
click at [265, 257] on p "x = 1" at bounding box center [252, 252] width 273 height 9
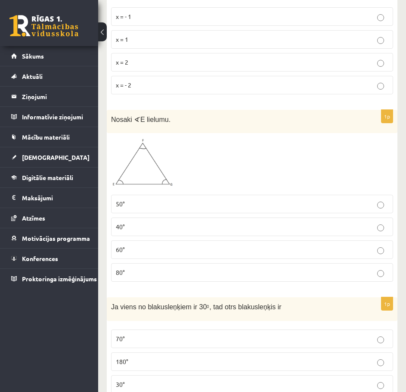
scroll to position [2713, 0]
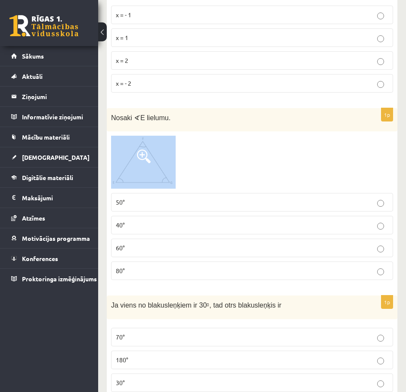
drag, startPoint x: 109, startPoint y: 156, endPoint x: 147, endPoint y: 176, distance: 42.4
click at [147, 176] on div "1p Nosaki ∢ E lielumu. 50° 40° 60° 80°" at bounding box center [252, 197] width 291 height 179
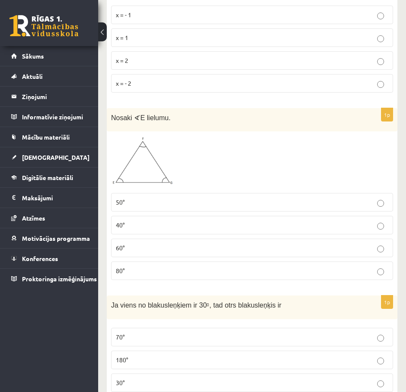
click at [269, 252] on p "60°" at bounding box center [252, 247] width 273 height 9
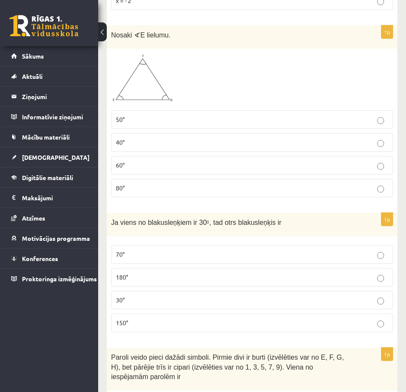
scroll to position [2799, 0]
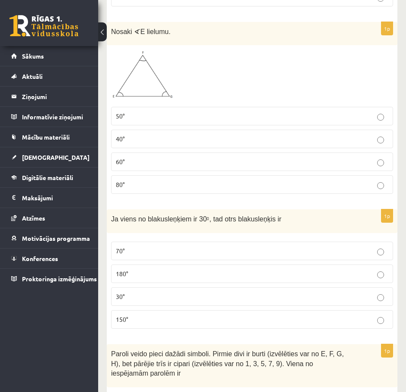
click at [245, 324] on p "150°" at bounding box center [252, 319] width 273 height 9
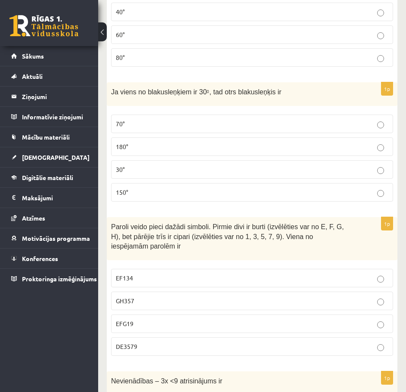
scroll to position [2928, 0]
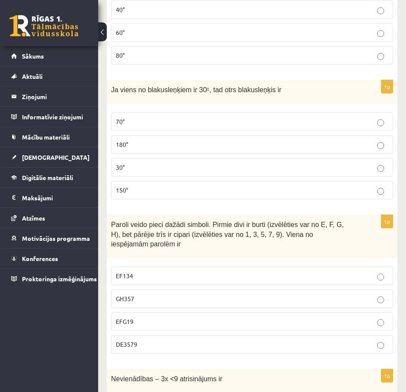
click at [241, 298] on p "GH357" at bounding box center [252, 298] width 273 height 9
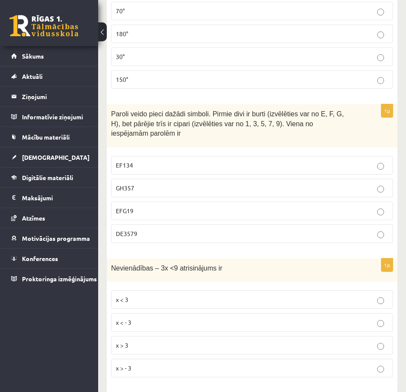
scroll to position [3057, 0]
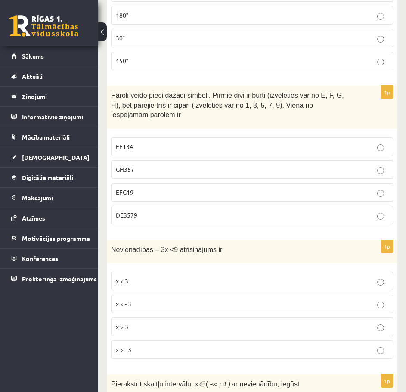
click at [185, 347] on p "x > - 3" at bounding box center [252, 349] width 273 height 9
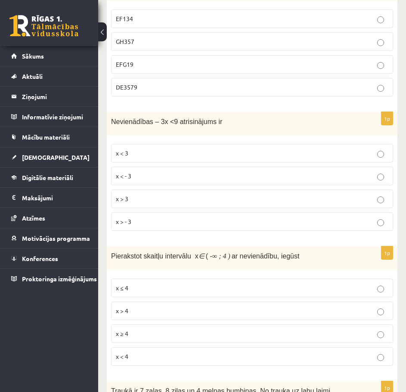
scroll to position [3186, 0]
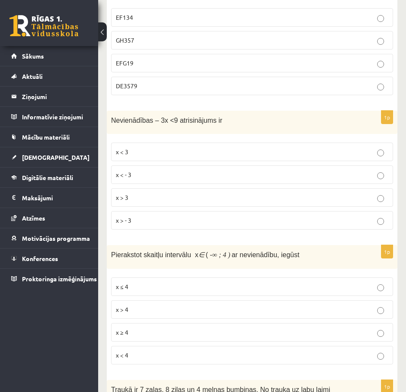
click at [240, 348] on label "x < 4" at bounding box center [252, 355] width 282 height 19
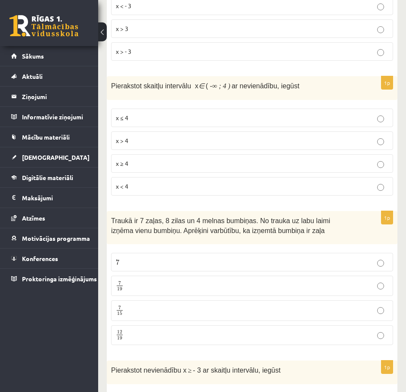
scroll to position [3359, 0]
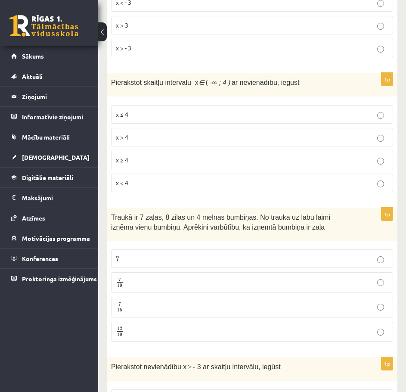
click at [292, 283] on p "7 19 7 19" at bounding box center [252, 282] width 273 height 11
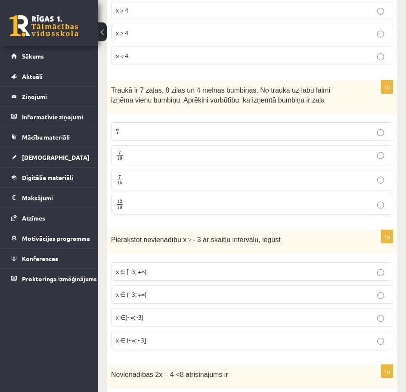
scroll to position [3488, 0]
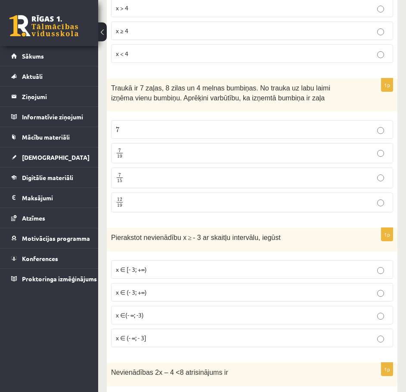
click at [297, 290] on p "x ∈ (- 3; +∞)" at bounding box center [252, 292] width 273 height 9
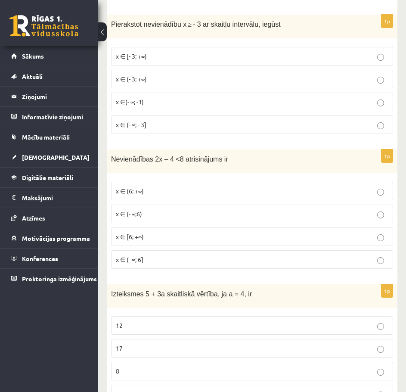
scroll to position [3703, 0]
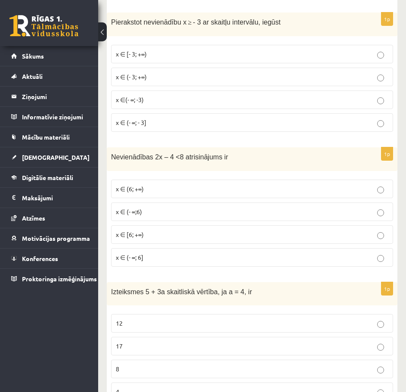
click at [310, 258] on p "x ∈ (- ∞; 6]" at bounding box center [252, 257] width 273 height 9
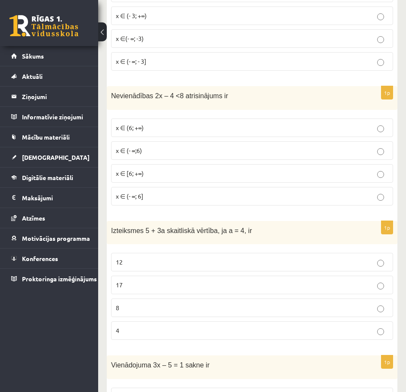
scroll to position [3789, 0]
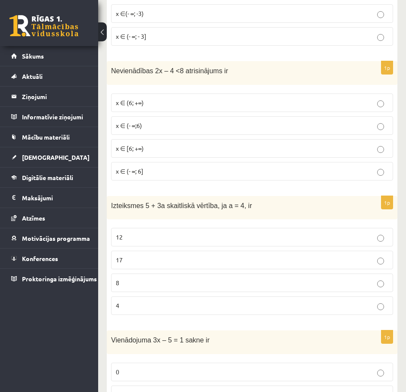
click at [260, 259] on p "17" at bounding box center [252, 259] width 273 height 9
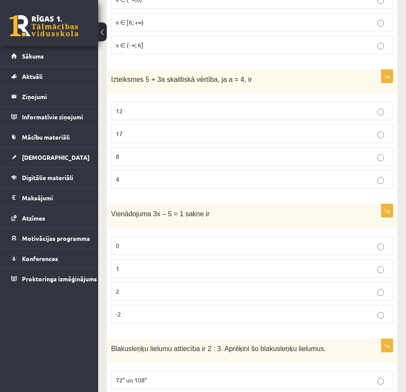
scroll to position [3918, 0]
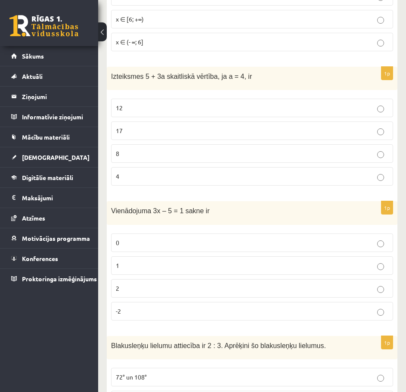
click at [203, 307] on p "-2" at bounding box center [252, 311] width 273 height 9
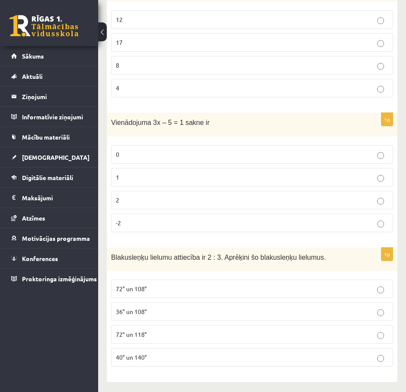
scroll to position [4008, 0]
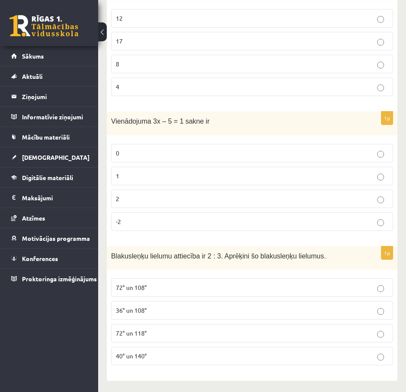
click at [292, 283] on p "72° un 108°" at bounding box center [252, 287] width 273 height 9
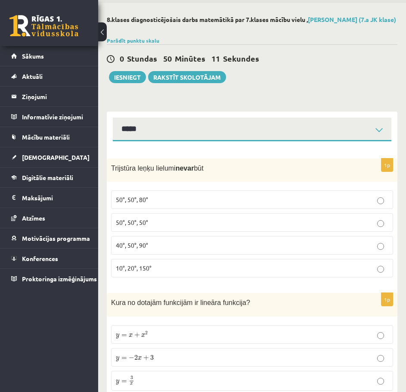
scroll to position [0, 0]
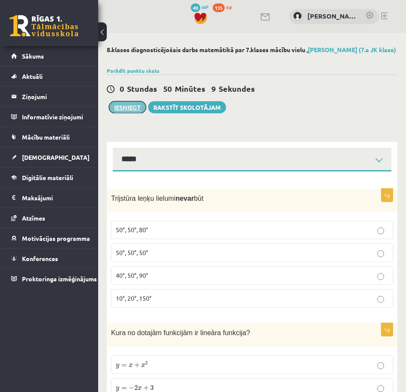
click at [140, 113] on button "Iesniegt" at bounding box center [127, 107] width 37 height 12
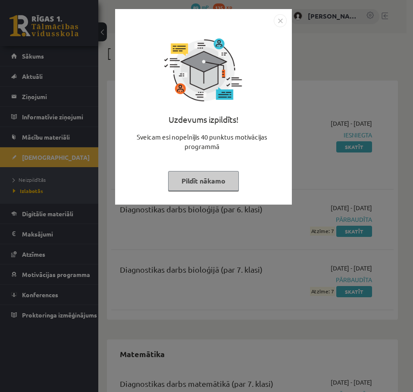
click at [215, 176] on button "Pildīt nākamo" at bounding box center [203, 181] width 71 height 20
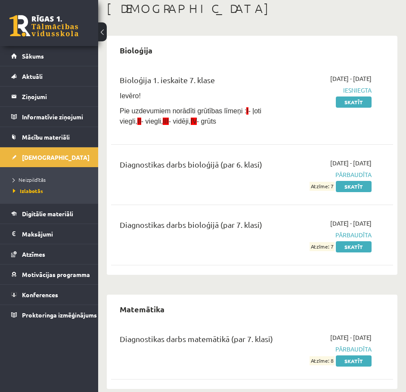
scroll to position [55, 0]
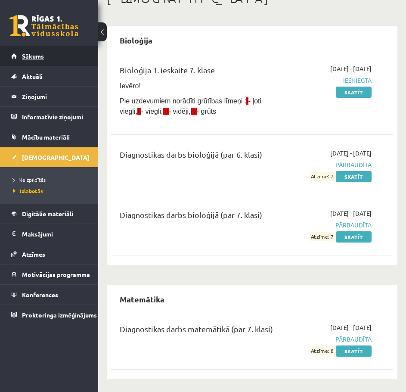
click at [36, 59] on link "Sākums" at bounding box center [49, 56] width 76 height 20
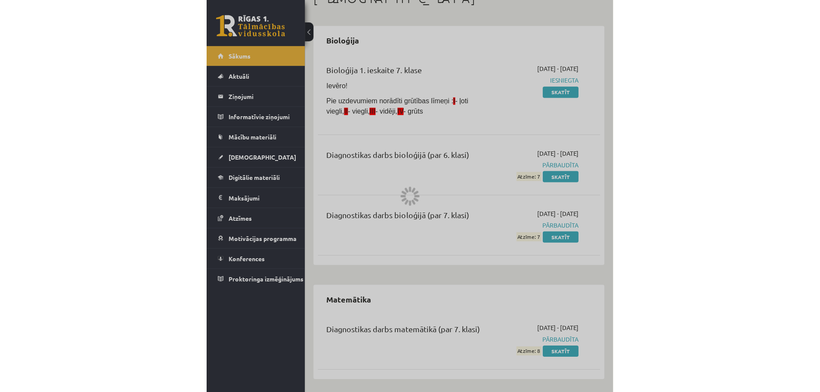
scroll to position [53, 0]
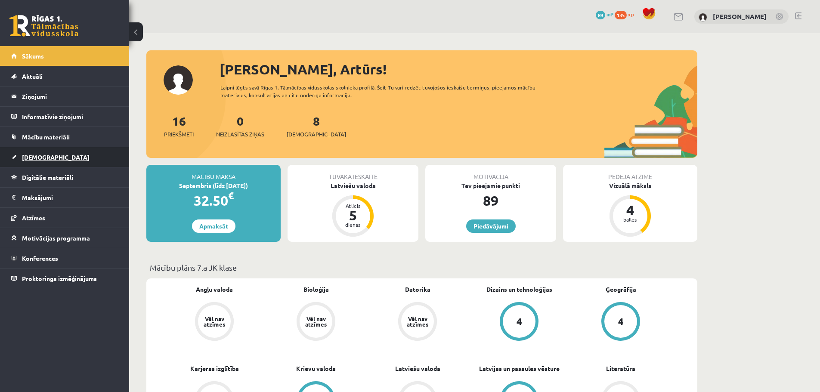
click at [46, 159] on span "[DEMOGRAPHIC_DATA]" at bounding box center [56, 157] width 68 height 8
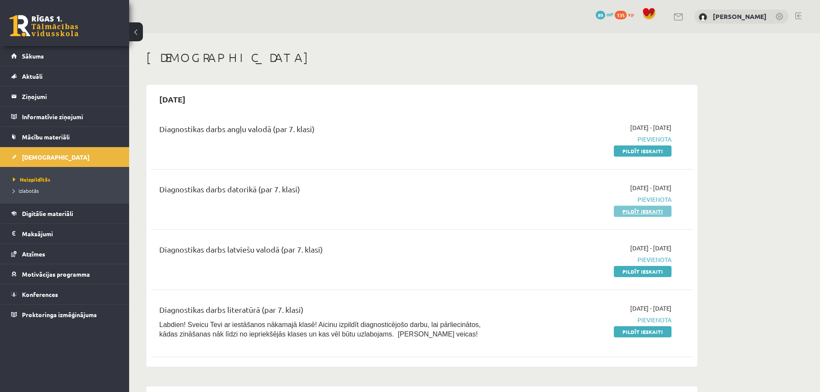
click at [622, 214] on link "Pildīt ieskaiti" at bounding box center [643, 211] width 58 height 11
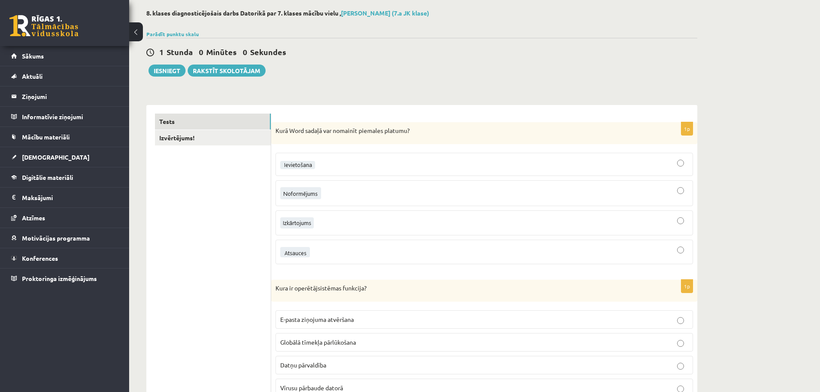
scroll to position [43, 0]
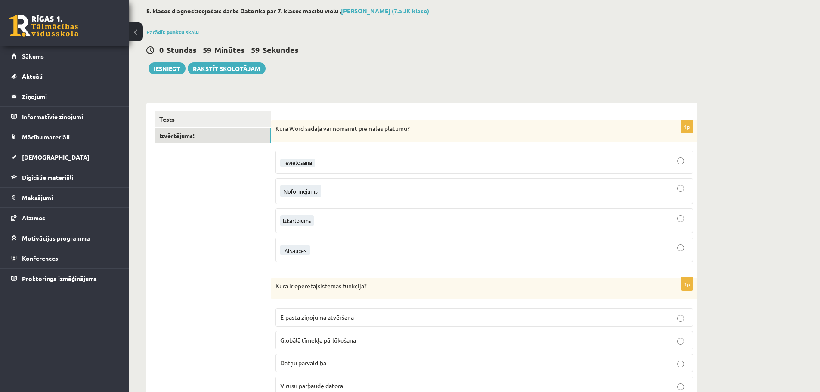
click at [227, 139] on link "Izvērtējums!" at bounding box center [213, 136] width 116 height 16
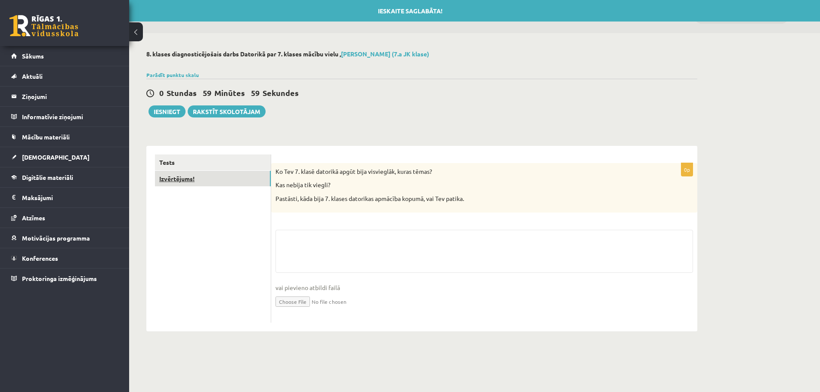
scroll to position [0, 0]
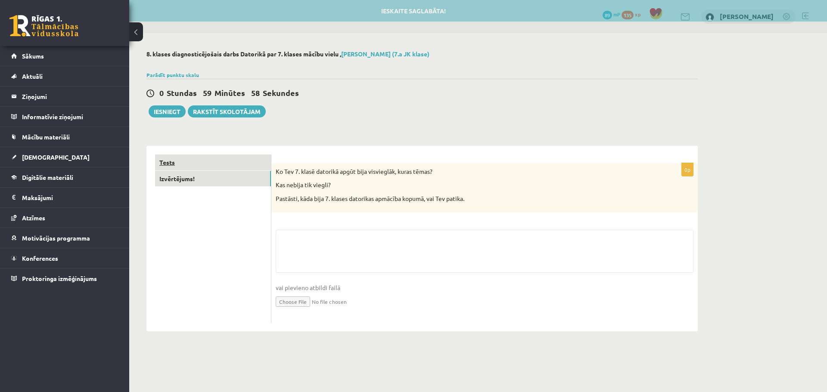
click at [222, 160] on link "Tests" at bounding box center [213, 163] width 116 height 16
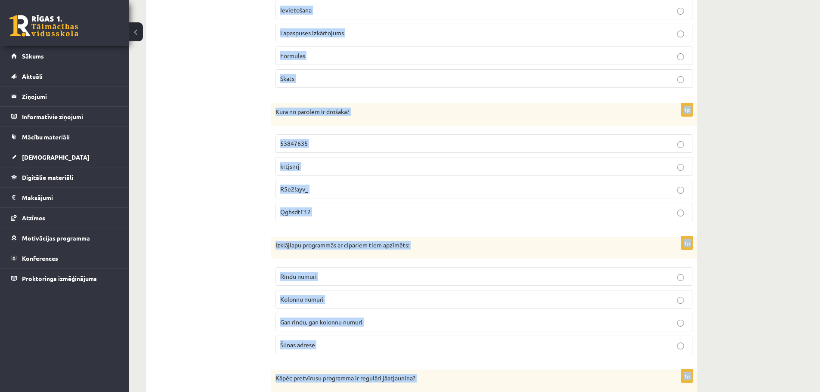
scroll to position [4137, 0]
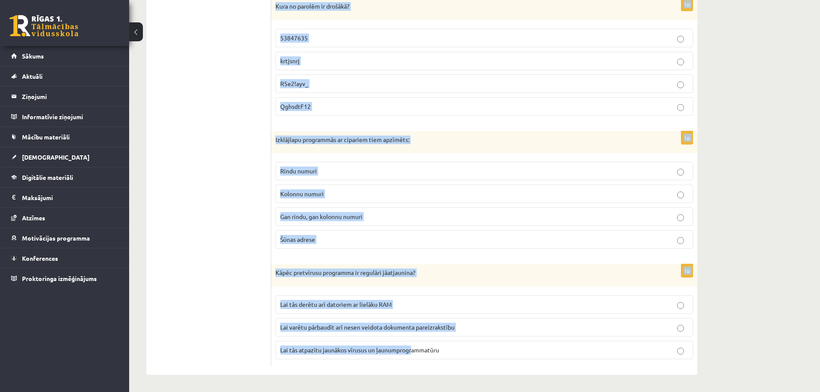
drag, startPoint x: 275, startPoint y: 173, endPoint x: 414, endPoint y: 407, distance: 272.6
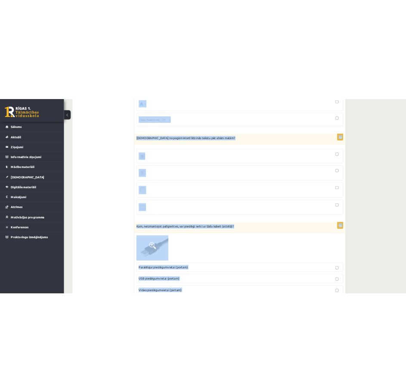
scroll to position [0, 0]
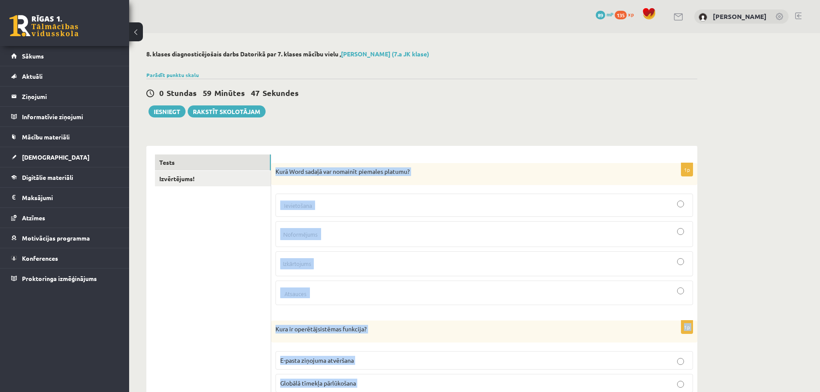
drag, startPoint x: 445, startPoint y: 352, endPoint x: 276, endPoint y: 177, distance: 243.0
copy form "Lore Ipsu dolors ame consecte adipisci elitsed? 0d Eius te incididuntutlabo etd…"
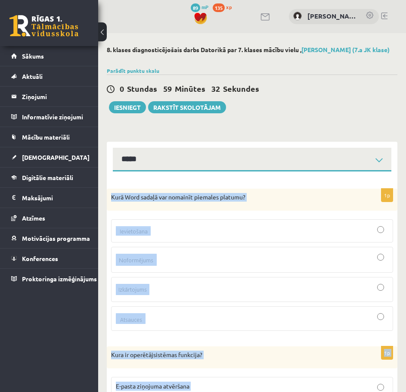
click at [181, 202] on p "Kurā Word sadaļā var nomainīt piemales platumu?" at bounding box center [230, 197] width 239 height 9
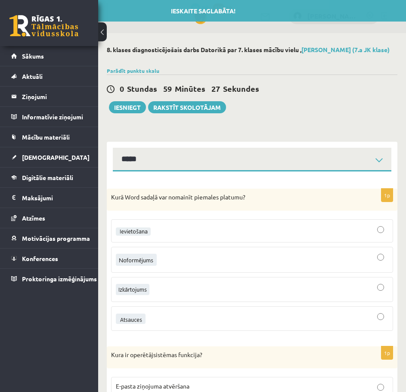
click at [223, 297] on div at bounding box center [252, 290] width 273 height 16
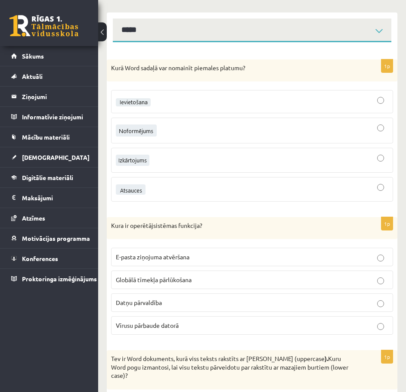
click at [205, 307] on p "Datņu pārvaldība" at bounding box center [252, 302] width 273 height 9
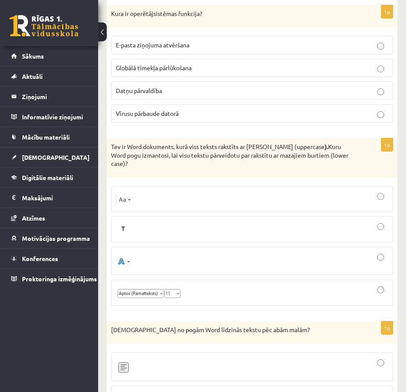
scroll to position [344, 0]
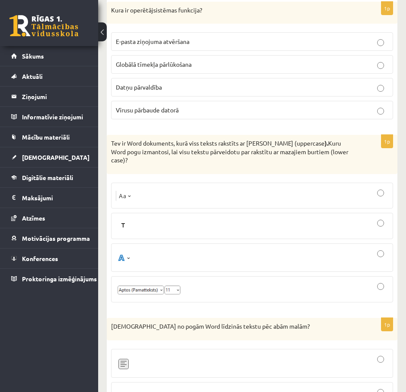
click at [128, 202] on img at bounding box center [124, 195] width 16 height 12
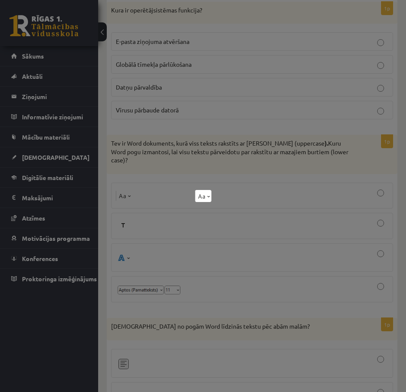
click at [128, 204] on div at bounding box center [203, 196] width 406 height 392
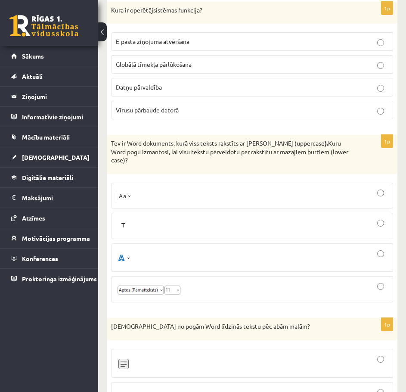
click at [184, 234] on div at bounding box center [252, 225] width 273 height 17
click at [183, 199] on div at bounding box center [252, 195] width 273 height 16
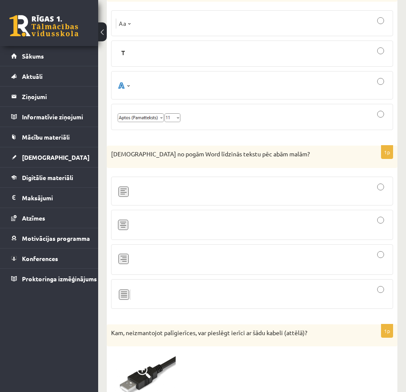
click at [178, 230] on div at bounding box center [252, 224] width 273 height 21
click at [268, 301] on div at bounding box center [252, 294] width 273 height 20
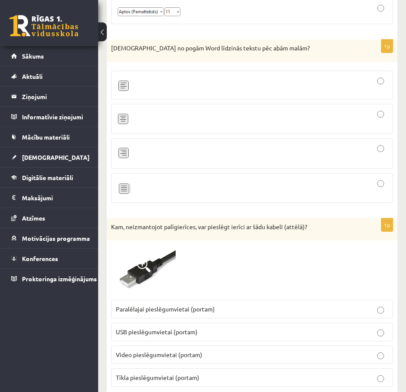
scroll to position [689, 0]
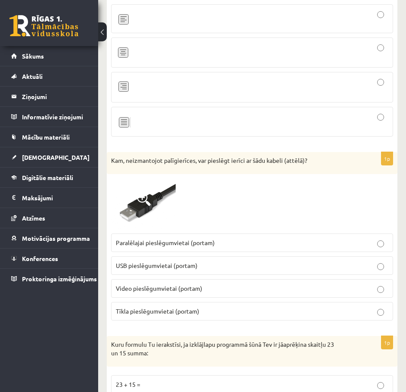
click at [279, 270] on p "USB pieslēgumvietai (portam)" at bounding box center [252, 265] width 273 height 9
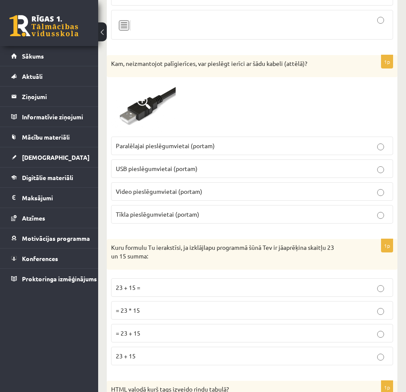
scroll to position [818, 0]
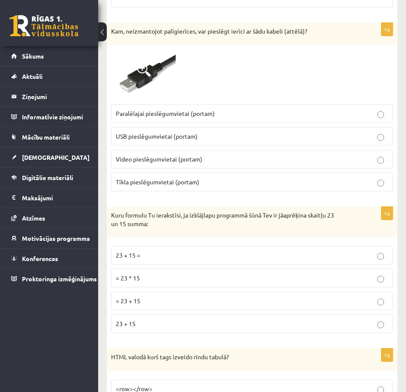
click at [230, 305] on p "= 23 + 15" at bounding box center [252, 300] width 273 height 9
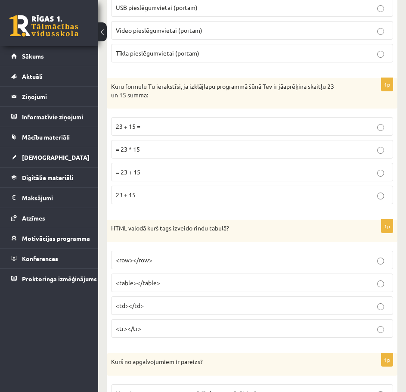
scroll to position [947, 0]
click at [251, 332] on p "<tr></tr>" at bounding box center [252, 327] width 273 height 9
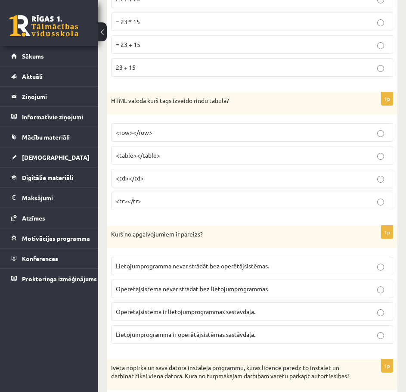
scroll to position [1076, 0]
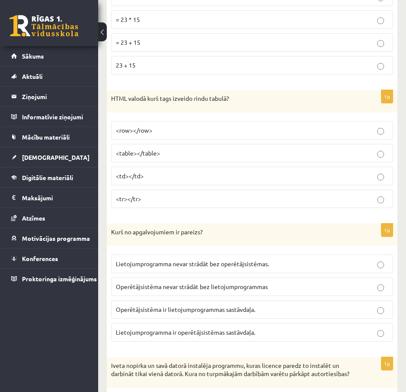
click at [260, 267] on span "Lietojumprogramma nevar strādāt bez operētājsistēmas." at bounding box center [192, 264] width 153 height 8
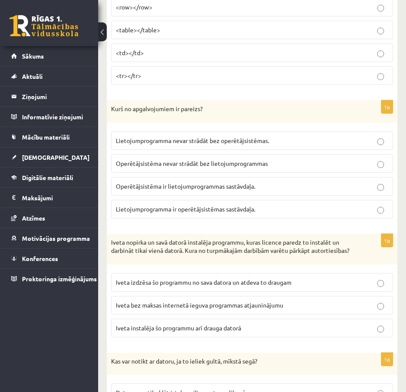
scroll to position [1206, 0]
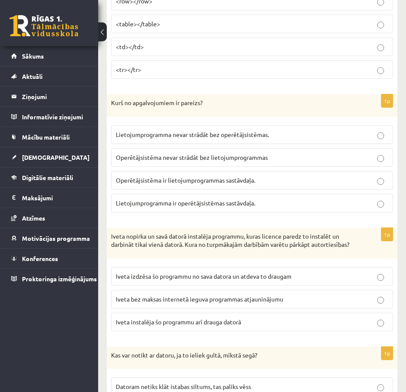
click at [276, 326] on p "Iveta instalēja šo programmu arī drauga datorā" at bounding box center [252, 321] width 273 height 9
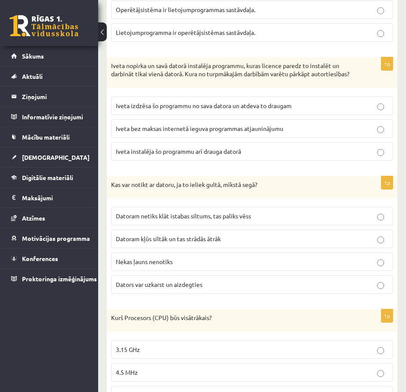
scroll to position [1378, 0]
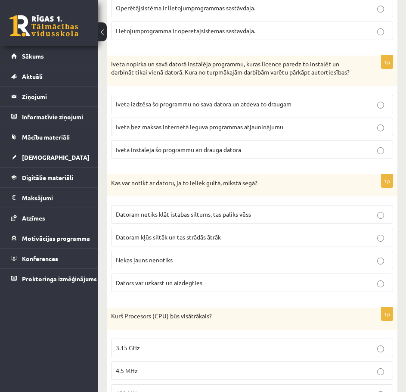
click at [315, 287] on p "Dators var uzkarst un aizdegties" at bounding box center [252, 282] width 273 height 9
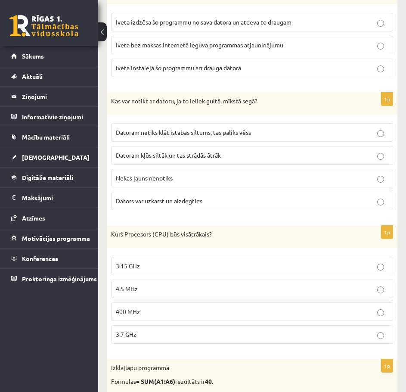
scroll to position [1464, 0]
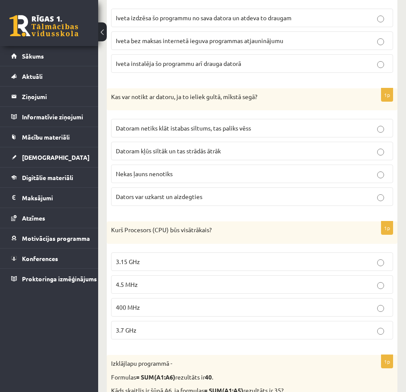
click at [211, 339] on label "3.7 GHz" at bounding box center [252, 330] width 282 height 19
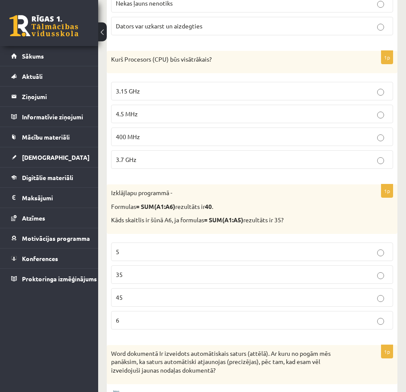
scroll to position [1636, 0]
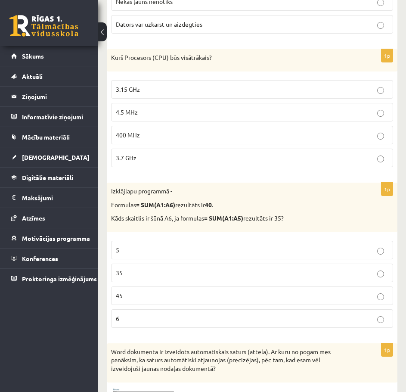
click at [266, 254] on p "5" at bounding box center [252, 249] width 273 height 9
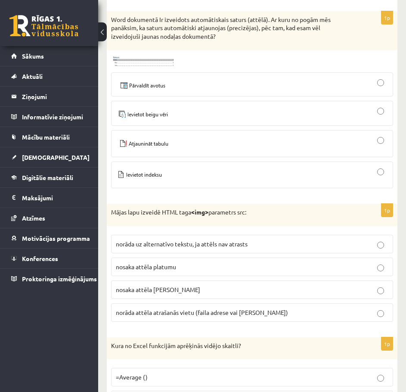
scroll to position [1981, 0]
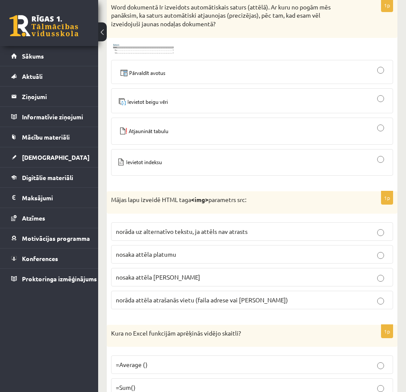
click at [206, 140] on div at bounding box center [252, 131] width 273 height 18
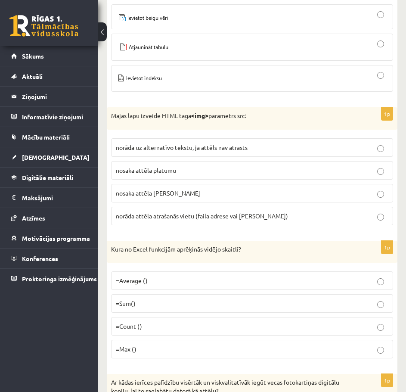
scroll to position [2067, 0]
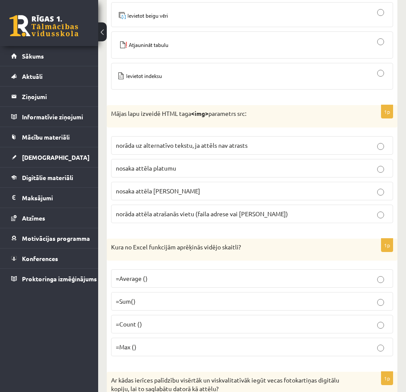
click at [196, 217] on span "norāda attēla atrašanās vietu (faila adrese vai [PERSON_NAME])" at bounding box center [202, 214] width 172 height 8
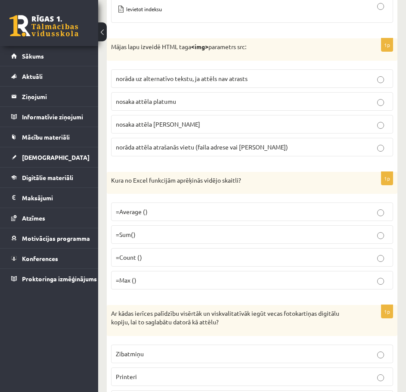
scroll to position [2153, 0]
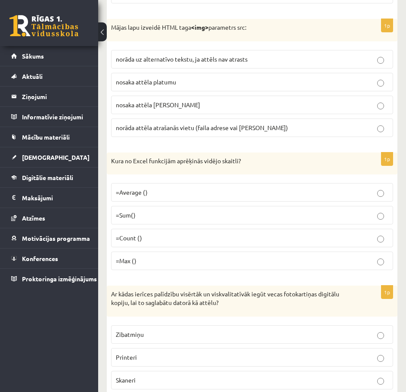
click at [235, 197] on p "=Average ()" at bounding box center [252, 192] width 273 height 9
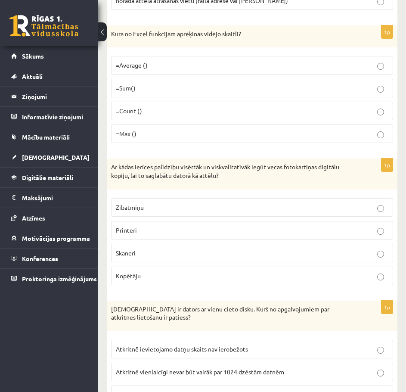
scroll to position [2282, 0]
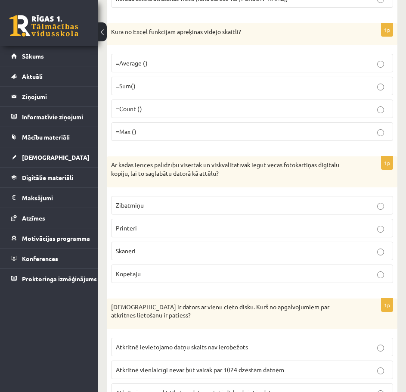
click at [173, 255] on p "Skaneri" at bounding box center [252, 250] width 273 height 9
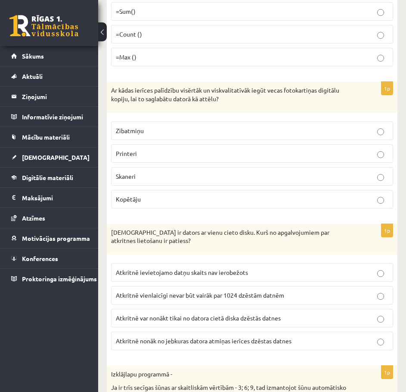
scroll to position [2368, 0]
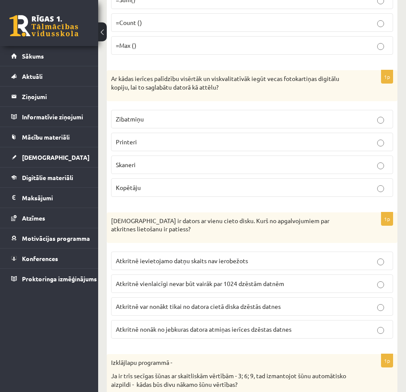
click at [270, 310] on span "Atkritnē var nonākt tikai no datora cietā diska dzēstās datnes" at bounding box center [198, 306] width 165 height 8
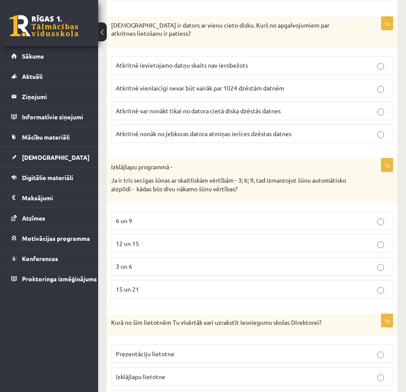
scroll to position [2584, 0]
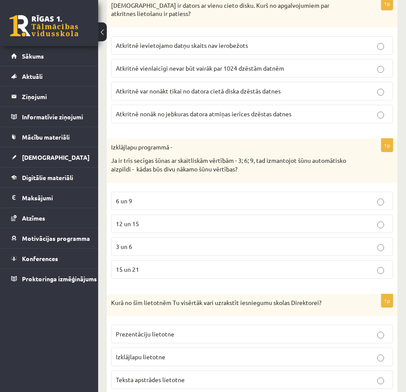
click at [226, 228] on p "12 un 15" at bounding box center [252, 223] width 273 height 9
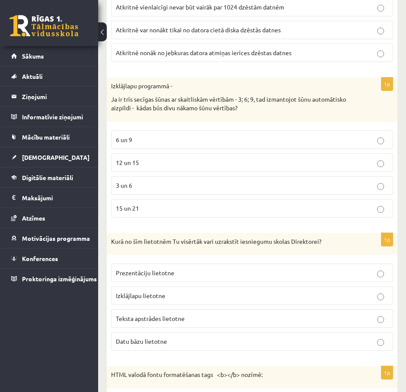
scroll to position [2670, 0]
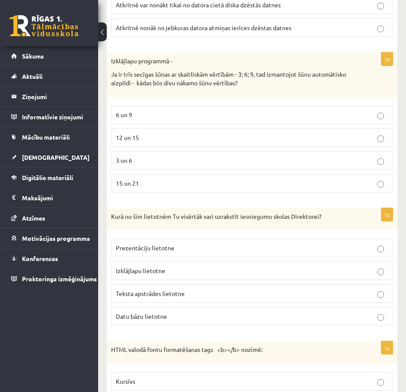
click at [236, 298] on p "Teksta apstrādes lietotne" at bounding box center [252, 293] width 273 height 9
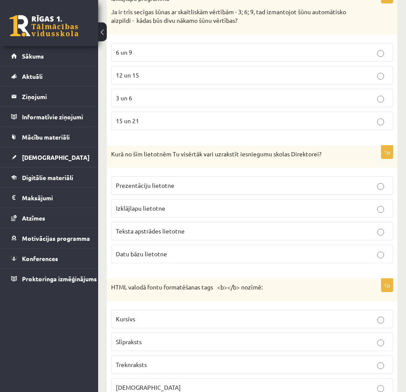
scroll to position [2756, 0]
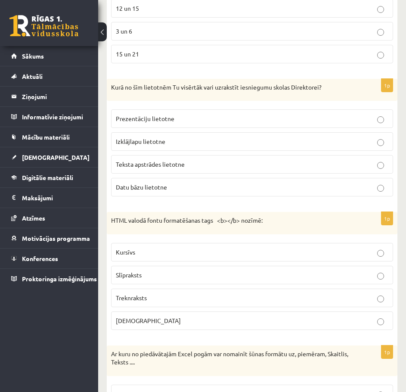
click at [235, 302] on p "Treknraksts" at bounding box center [252, 297] width 273 height 9
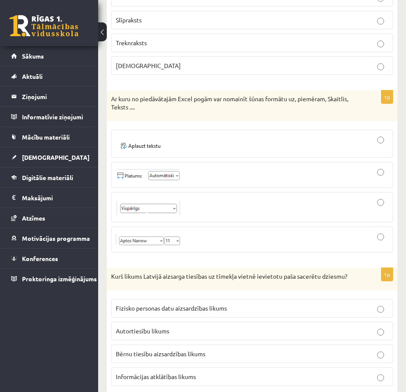
scroll to position [3057, 0]
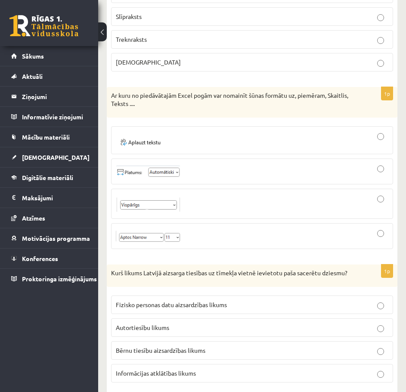
click at [376, 244] on div at bounding box center [252, 236] width 273 height 16
click at [246, 108] on p "Ar kuru no piedāvātajām Excel pogām var nomainīt šūnas formātu uz, piemēram, Sk…" at bounding box center [230, 99] width 239 height 17
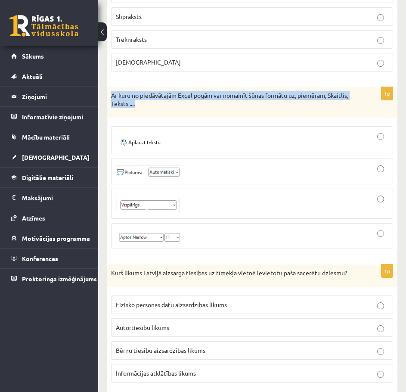
click at [246, 108] on p "Ar kuru no piedāvātajām Excel pogām var nomainīt šūnas formātu uz, piemēram, Sk…" at bounding box center [230, 99] width 239 height 17
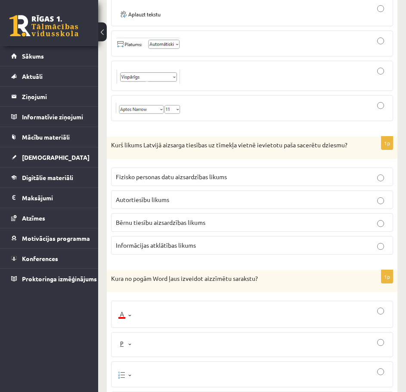
scroll to position [3186, 0]
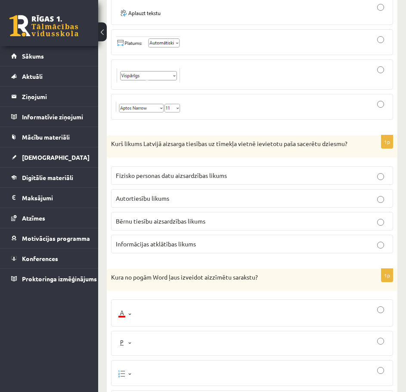
click at [244, 203] on p "Autortiesību likums" at bounding box center [252, 198] width 273 height 9
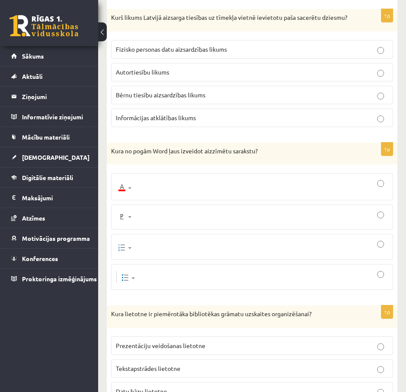
scroll to position [3316, 0]
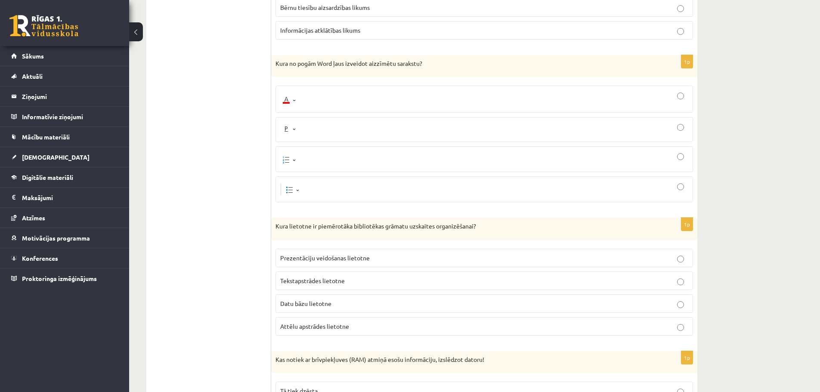
click at [328, 63] on p "Kura no pogām Word ļaus izveidot aizzīmētu sarakstu?" at bounding box center [463, 63] width 375 height 9
copy p "Word"
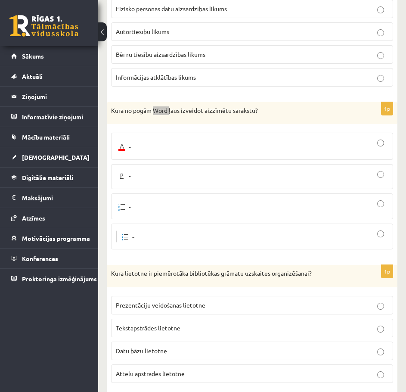
scroll to position [3359, 0]
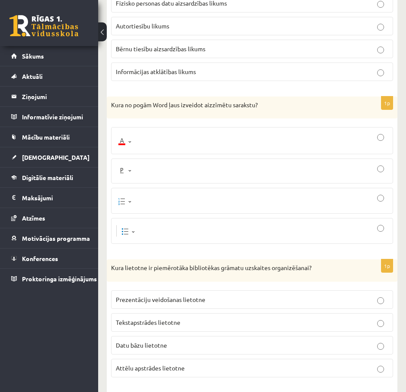
click at [349, 239] on div at bounding box center [252, 231] width 273 height 16
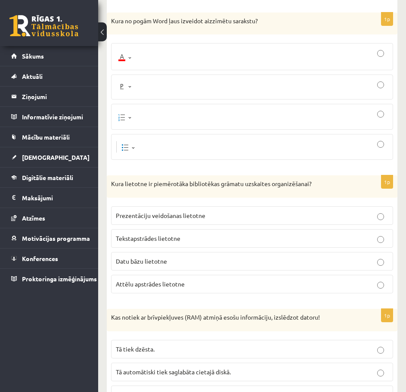
scroll to position [3445, 0]
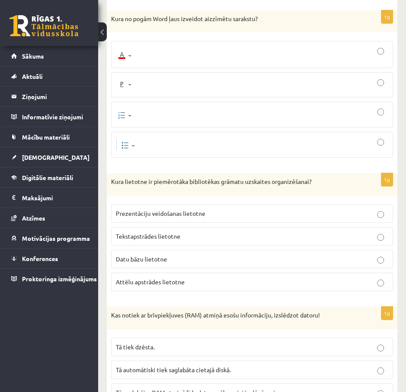
click at [211, 268] on label "Datu bāzu lietotne" at bounding box center [252, 259] width 282 height 19
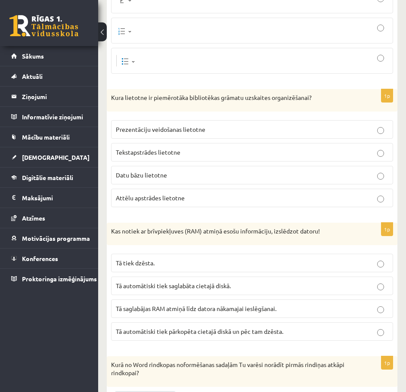
scroll to position [3531, 0]
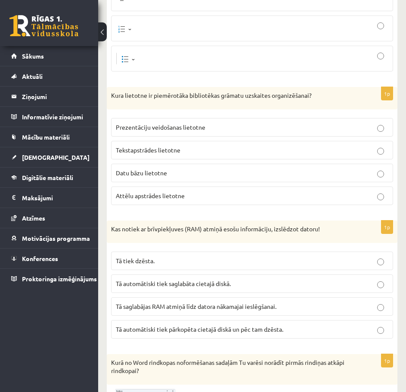
click at [226, 265] on p "Tā tiek dzēsta." at bounding box center [252, 260] width 273 height 9
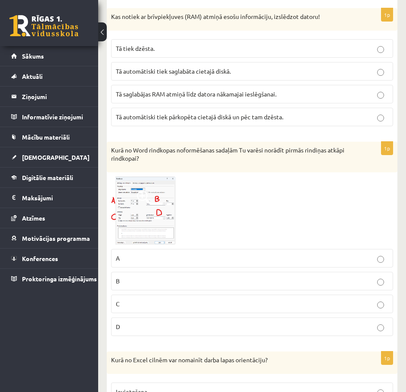
scroll to position [3746, 0]
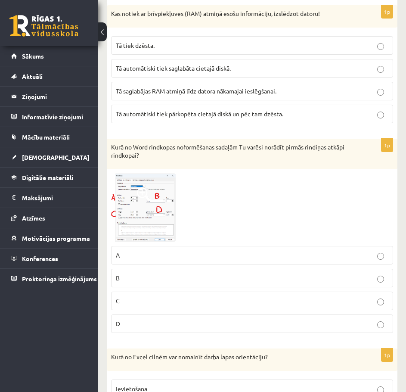
click at [161, 240] on img at bounding box center [143, 208] width 65 height 68
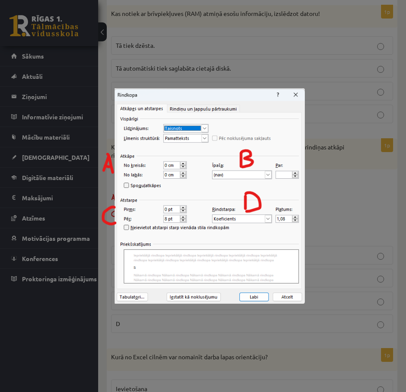
click at [336, 231] on div at bounding box center [203, 196] width 406 height 392
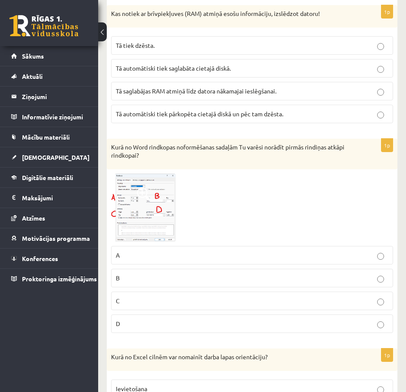
click at [142, 201] on span at bounding box center [144, 194] width 14 height 14
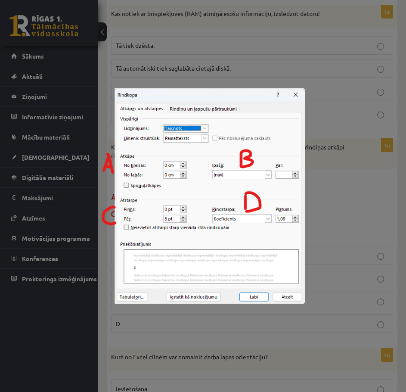
click at [332, 209] on div at bounding box center [203, 196] width 406 height 392
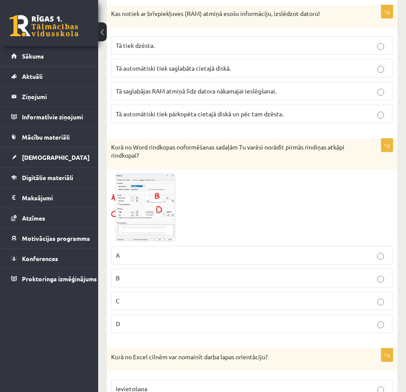
click at [146, 227] on img at bounding box center [143, 208] width 65 height 68
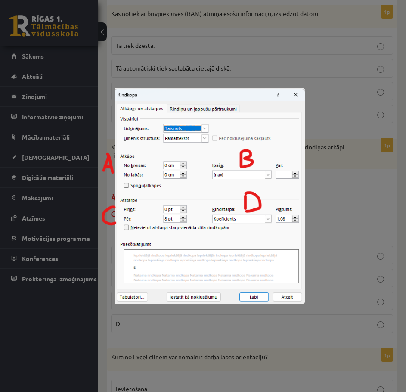
click at [354, 198] on div at bounding box center [203, 196] width 406 height 392
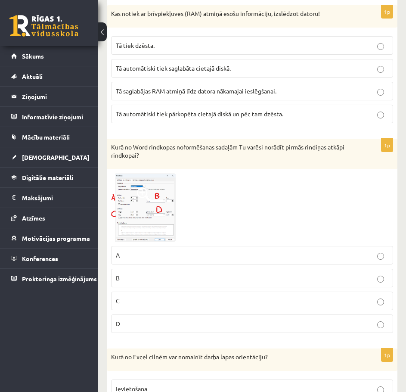
click at [280, 333] on label "D" at bounding box center [252, 323] width 282 height 19
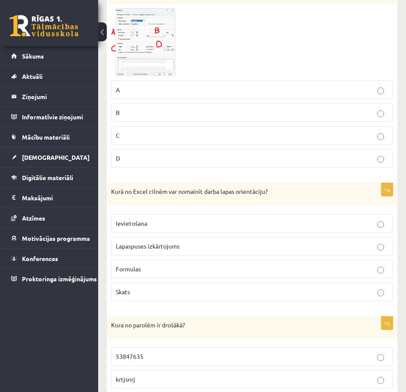
scroll to position [3918, 0]
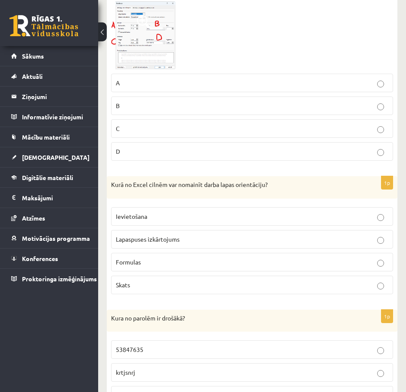
click at [199, 244] on p "Lapaspuses izkārtojums" at bounding box center [252, 239] width 273 height 9
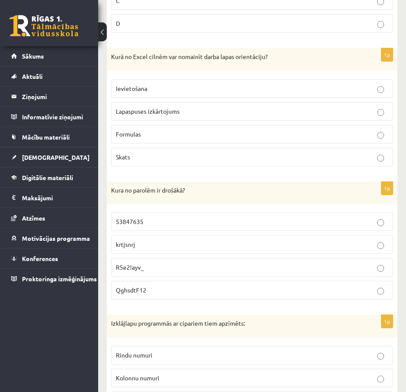
scroll to position [4048, 0]
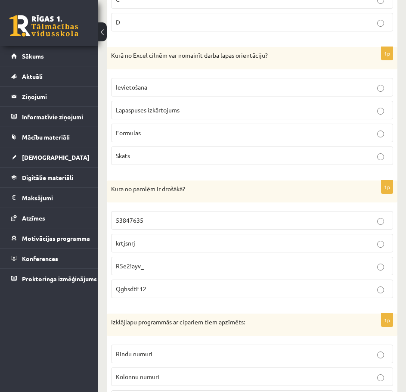
click at [210, 270] on p "R5e2!ayv_" at bounding box center [252, 265] width 273 height 9
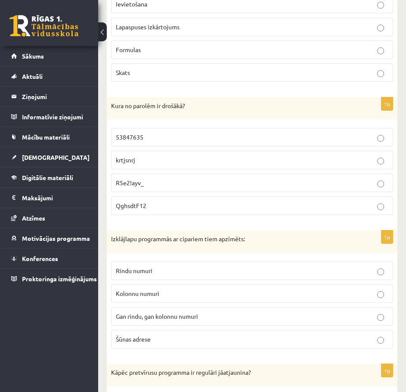
scroll to position [4134, 0]
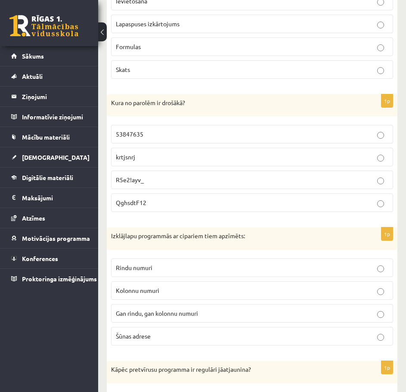
click at [292, 272] on p "Rindu numuri" at bounding box center [252, 267] width 273 height 9
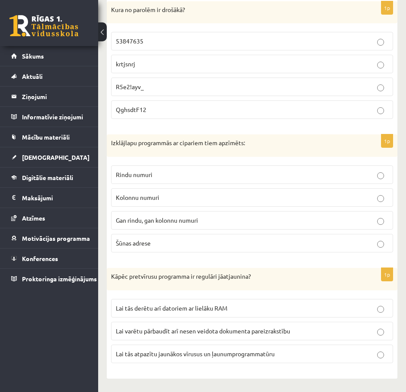
scroll to position [4242, 0]
click at [235, 354] on span "Lai tās atpazītu jaunākos vīrusus un ļaunumprogrammatūru" at bounding box center [195, 354] width 159 height 8
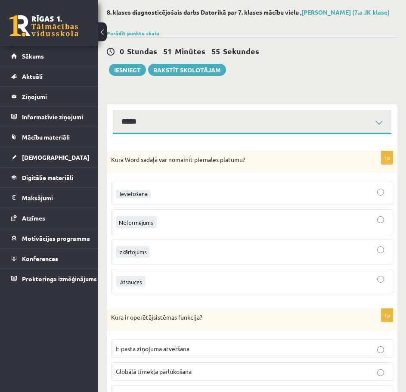
scroll to position [0, 0]
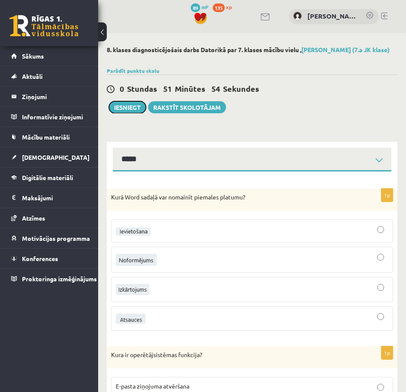
drag, startPoint x: 129, startPoint y: 115, endPoint x: 277, endPoint y: 32, distance: 170.1
click at [129, 113] on button "Iesniegt" at bounding box center [127, 107] width 37 height 12
